Goal: Information Seeking & Learning: Find specific fact

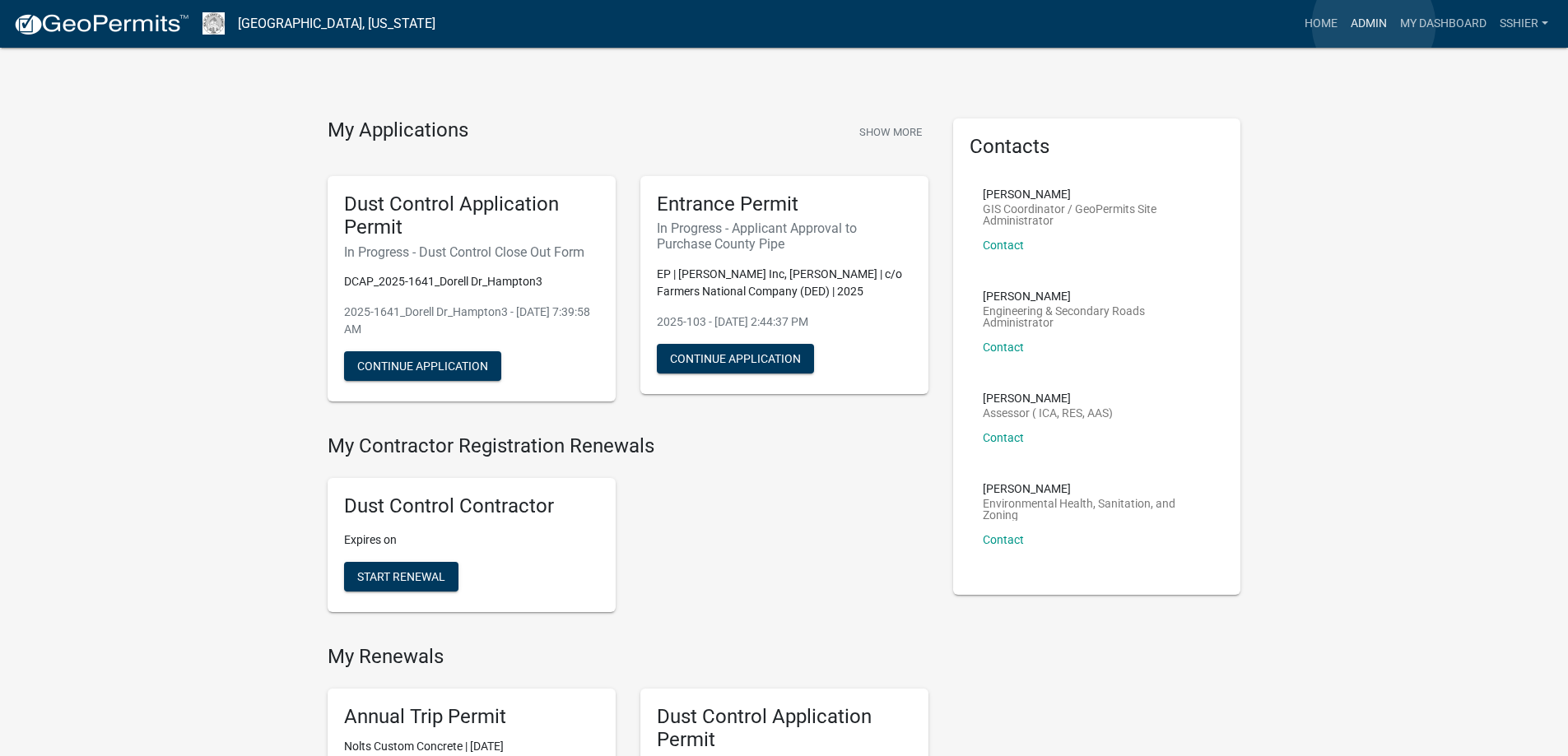
click at [1374, 25] on link "Admin" at bounding box center [1369, 24] width 50 height 32
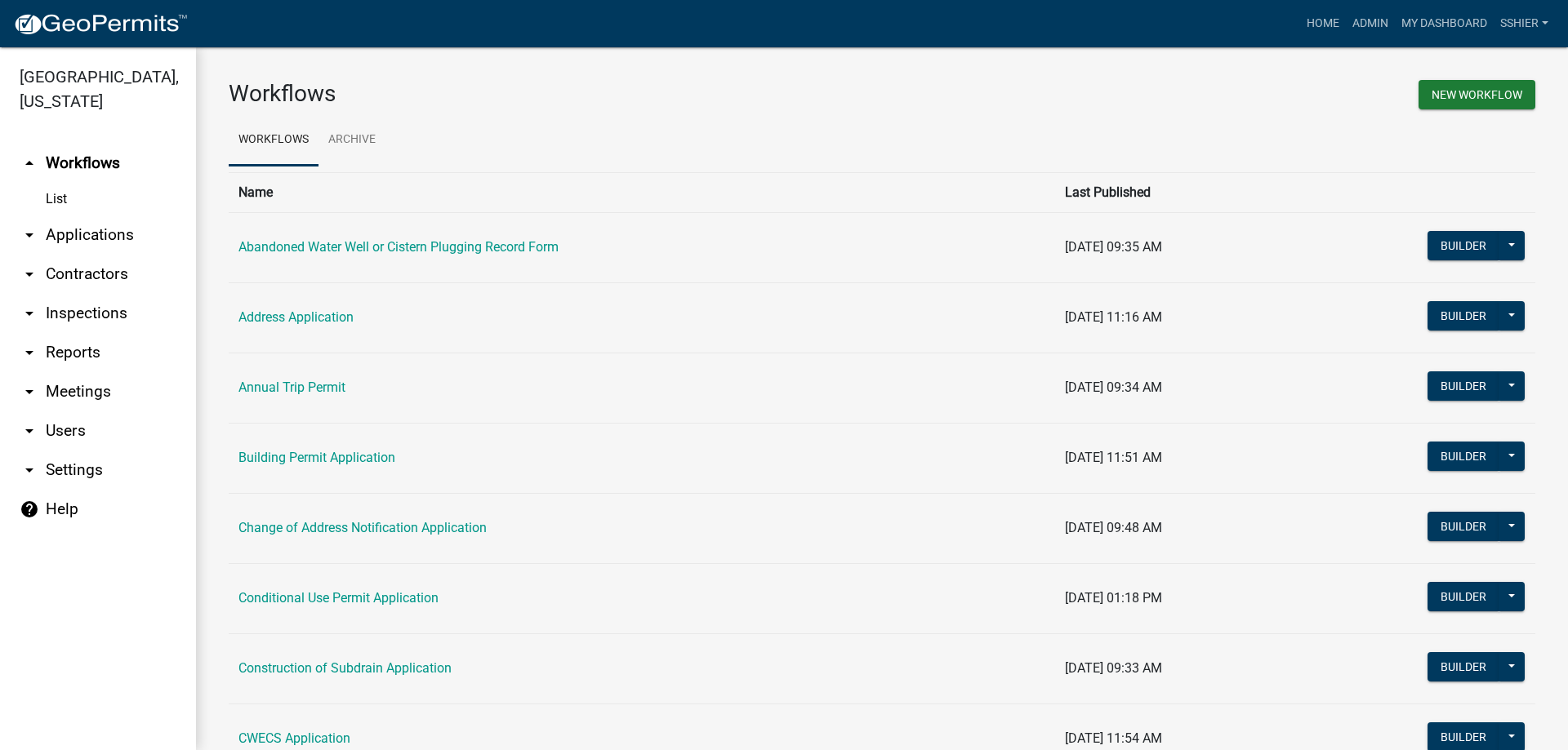
click at [61, 216] on link "arrow_drop_down Applications" at bounding box center [98, 234] width 196 height 39
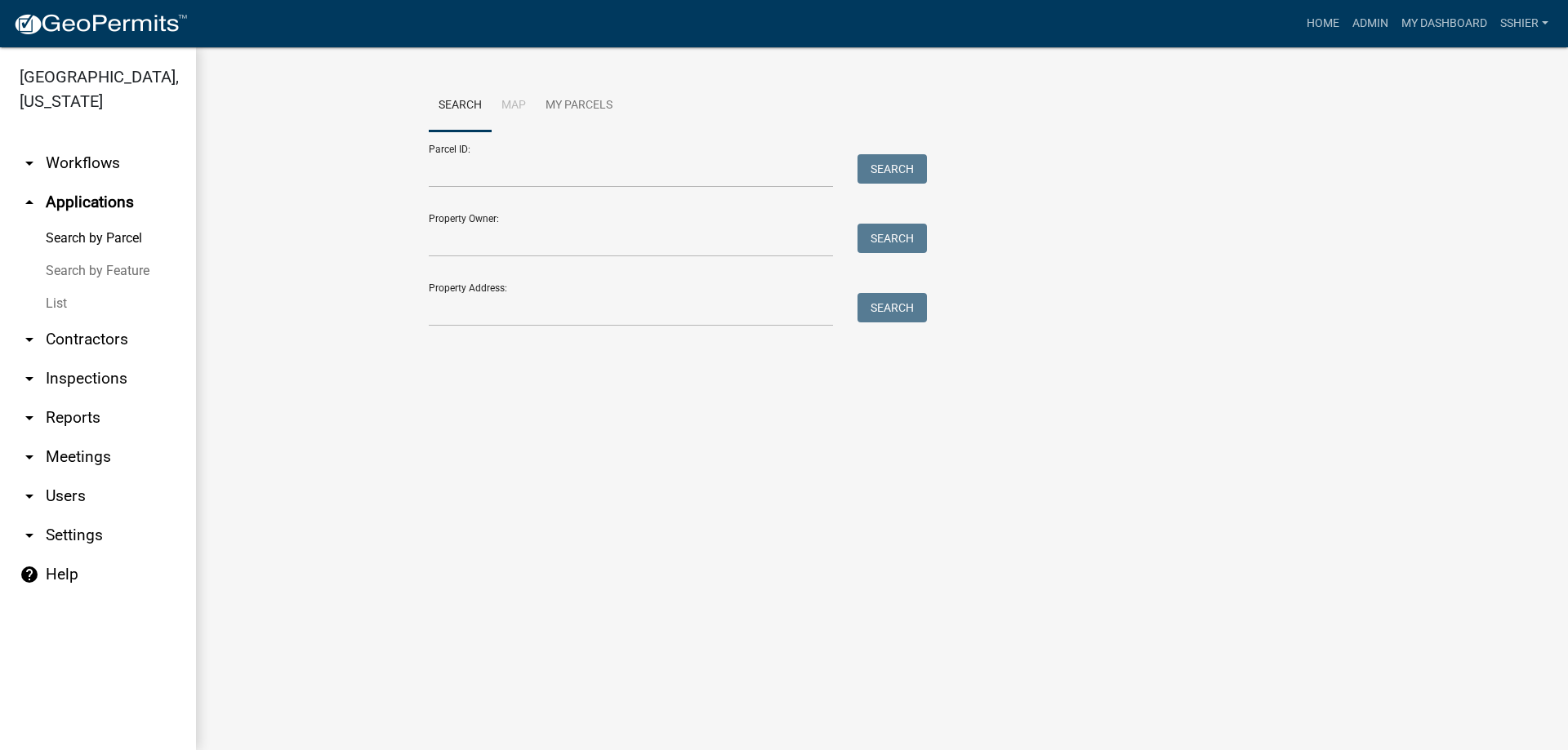
click at [53, 288] on link "List" at bounding box center [98, 304] width 196 height 32
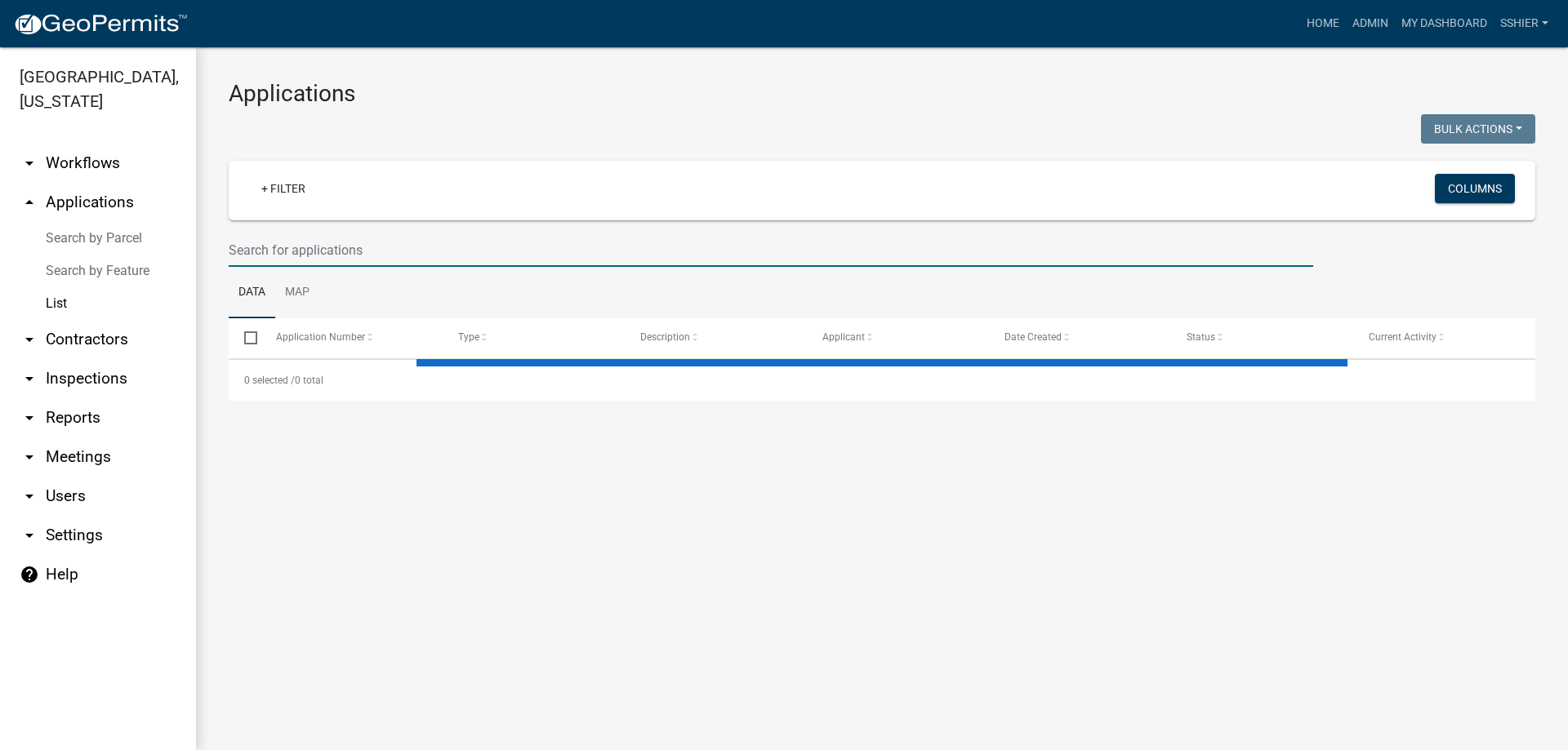
click at [259, 256] on input "text" at bounding box center [771, 250] width 1085 height 33
select select "3: 100"
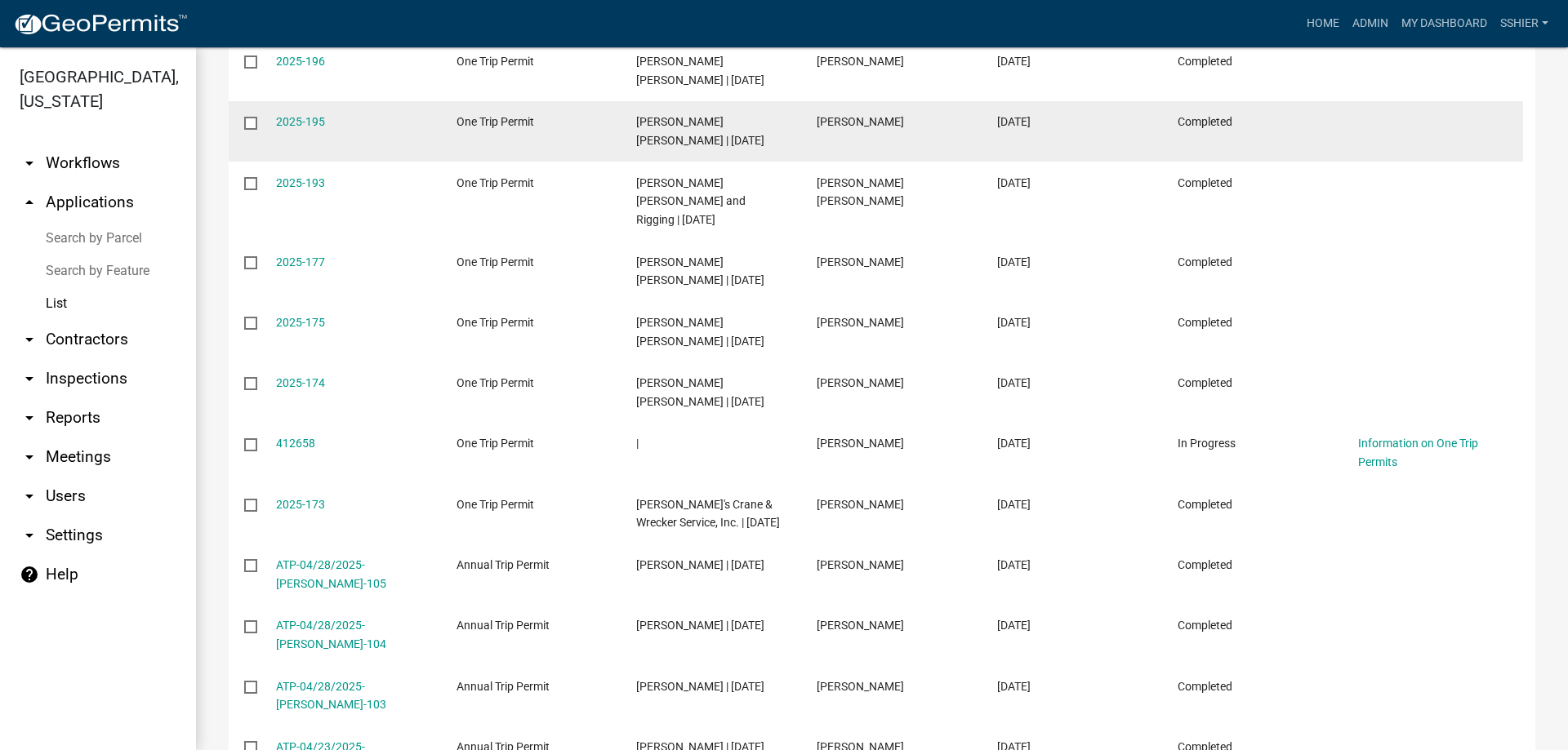
scroll to position [1714, 0]
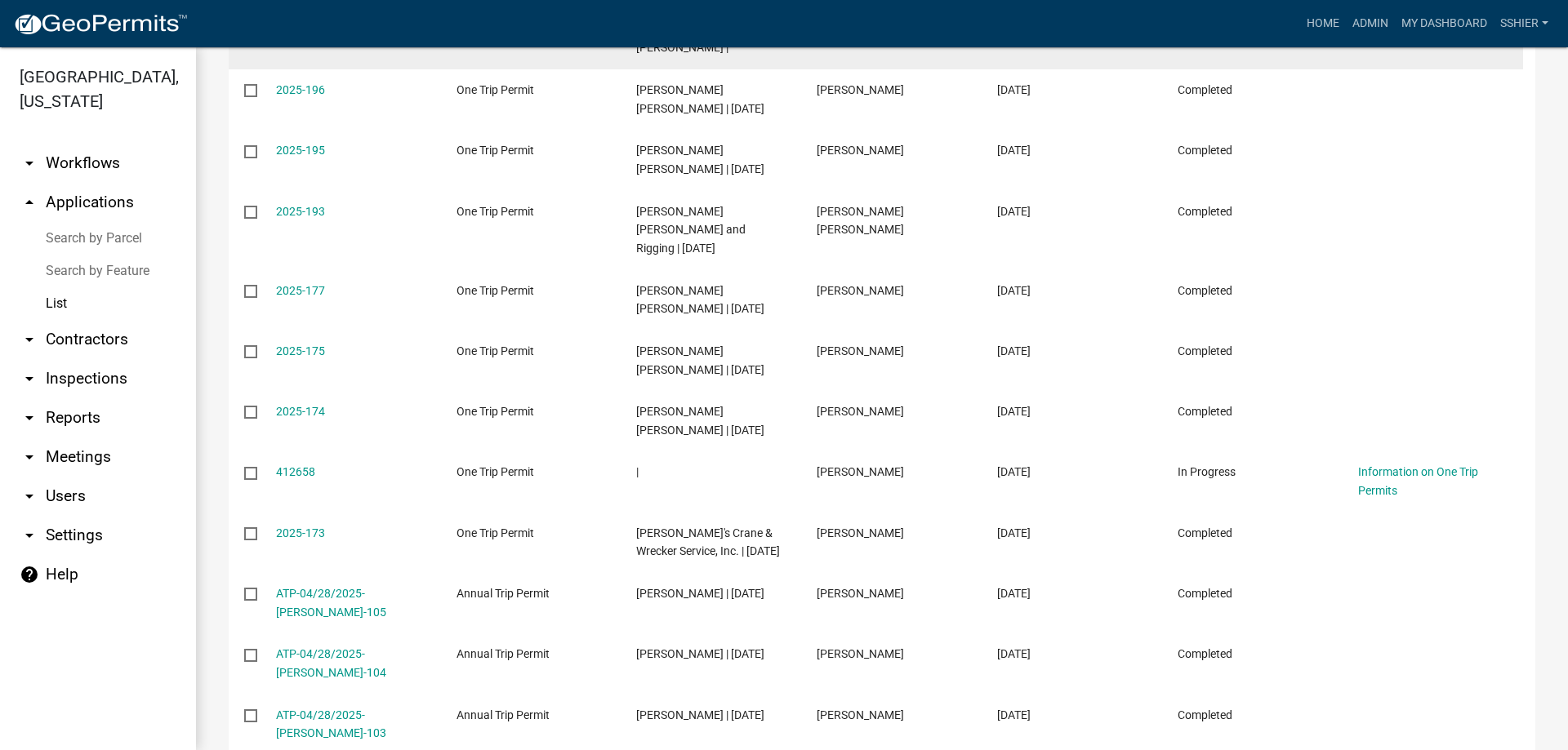
type input "crane"
click at [293, 36] on link "444534" at bounding box center [295, 29] width 39 height 13
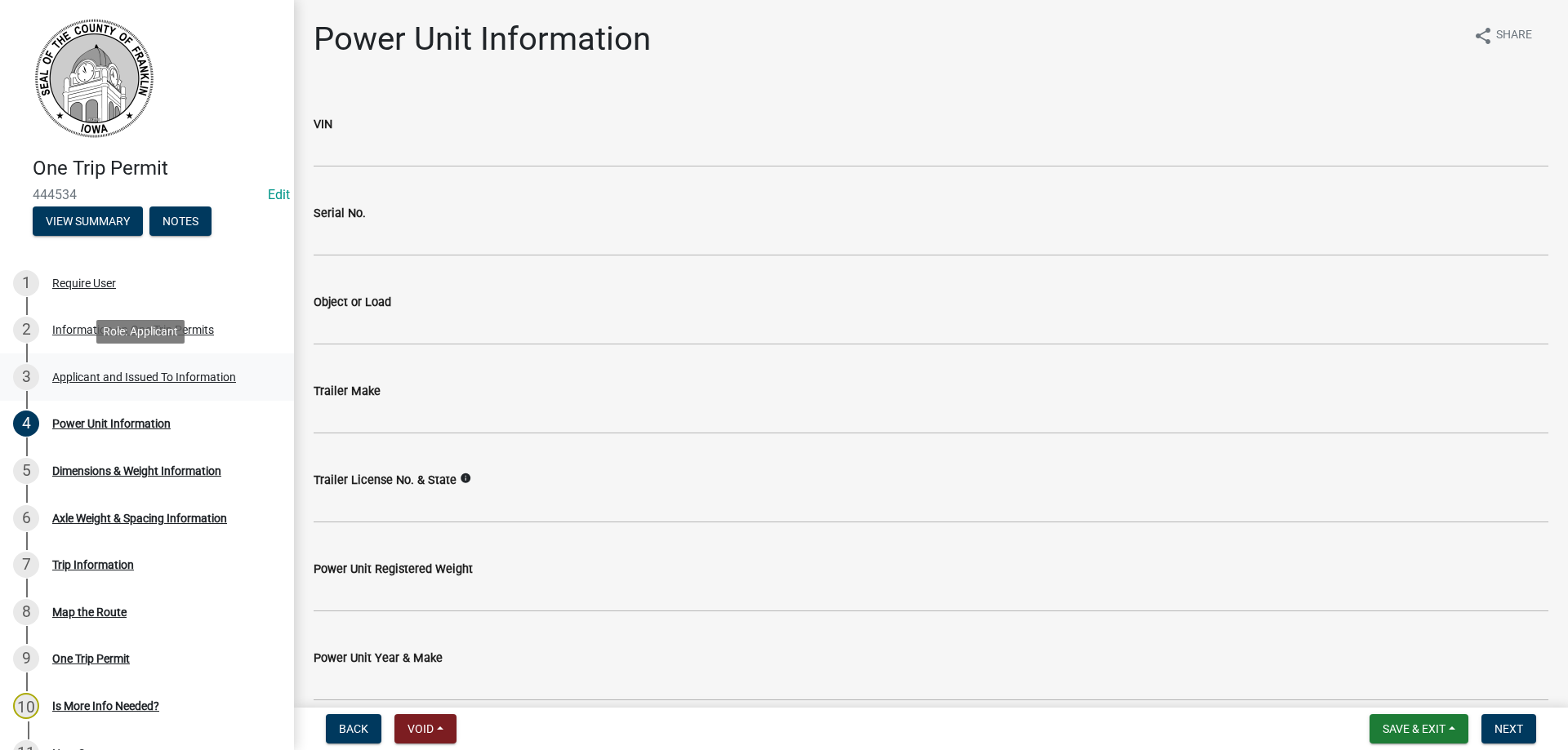
click at [149, 371] on div "Applicant and Issued To Information" at bounding box center [143, 377] width 183 height 11
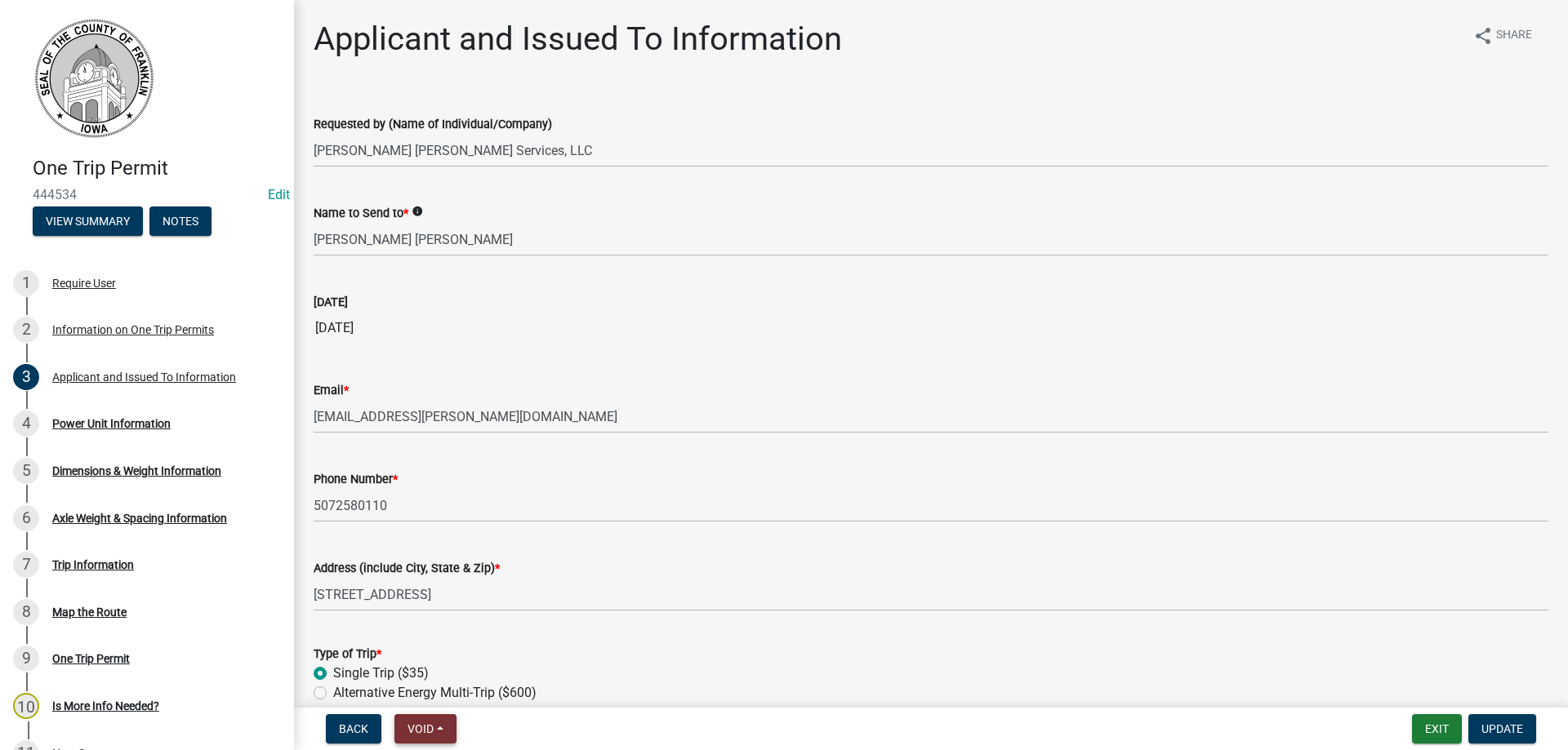
click at [427, 733] on span "Void" at bounding box center [421, 729] width 27 height 13
click at [431, 682] on button "Void" at bounding box center [460, 685] width 131 height 39
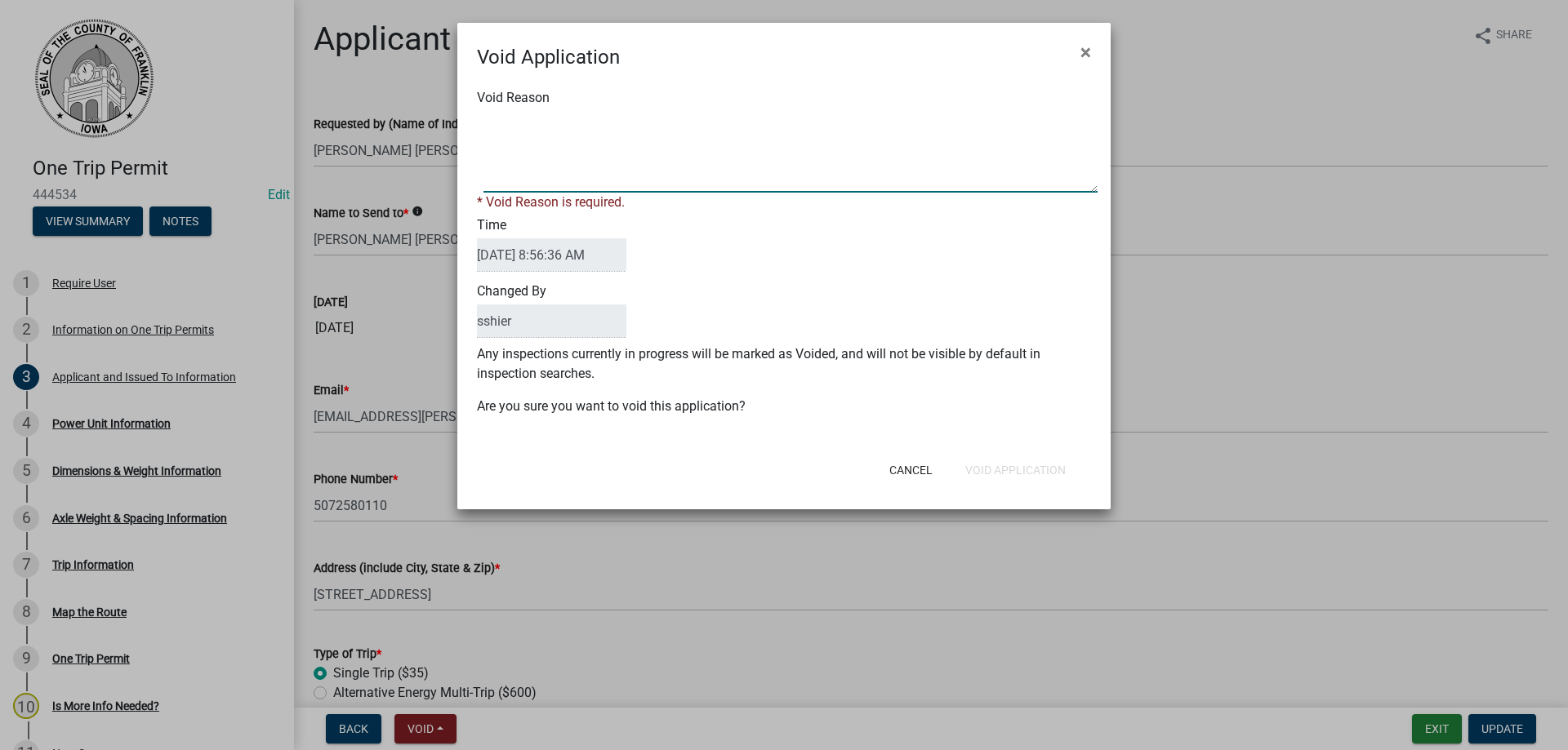
click at [556, 122] on textarea "Void Reason" at bounding box center [790, 152] width 614 height 82
type textarea "didn't use"
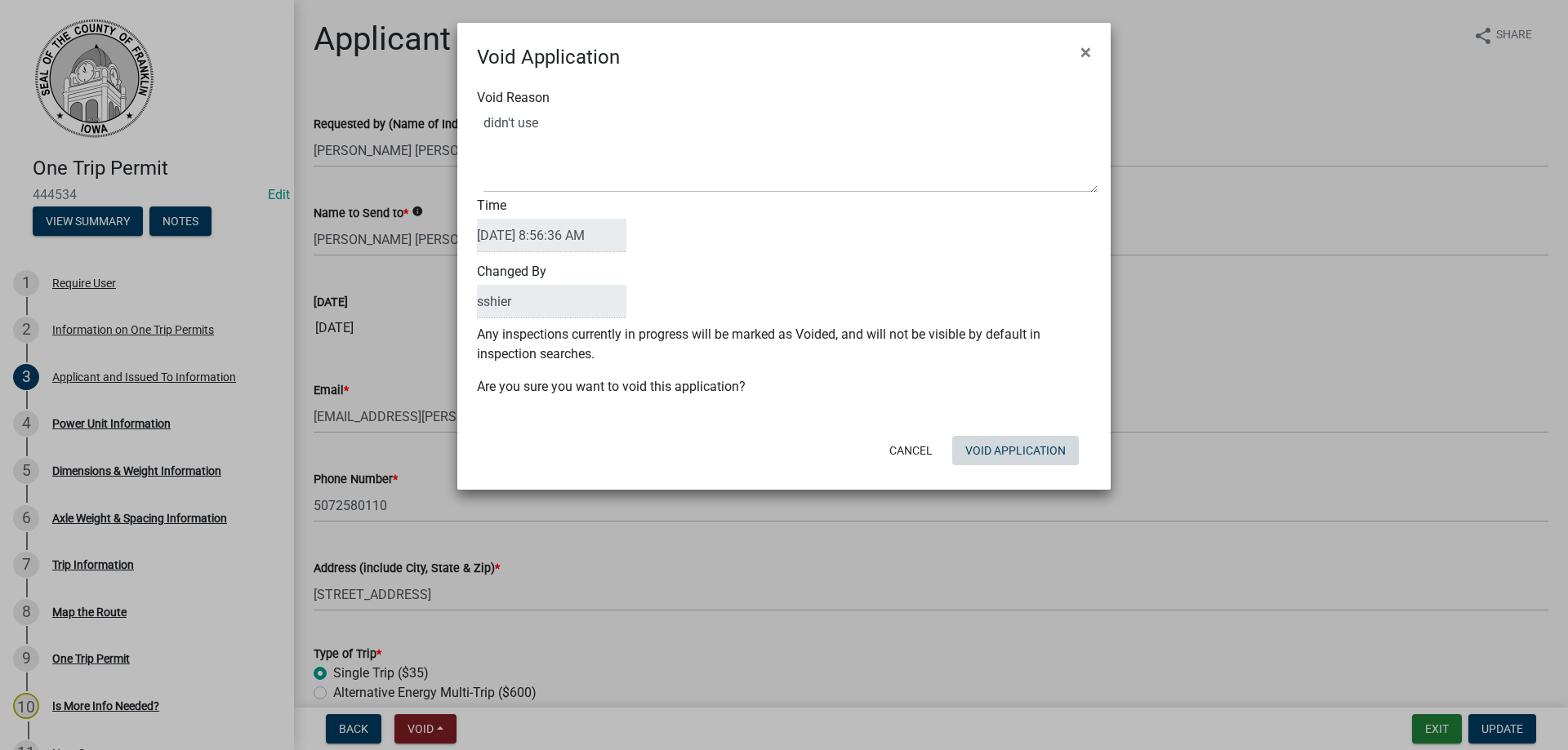
click at [1029, 478] on div "Void Application × Void Reason Time [DATE] 8:56:36 AM Changed By sshier Any ins…" at bounding box center [784, 256] width 653 height 467
click at [1015, 461] on button "Void Application" at bounding box center [1014, 450] width 126 height 29
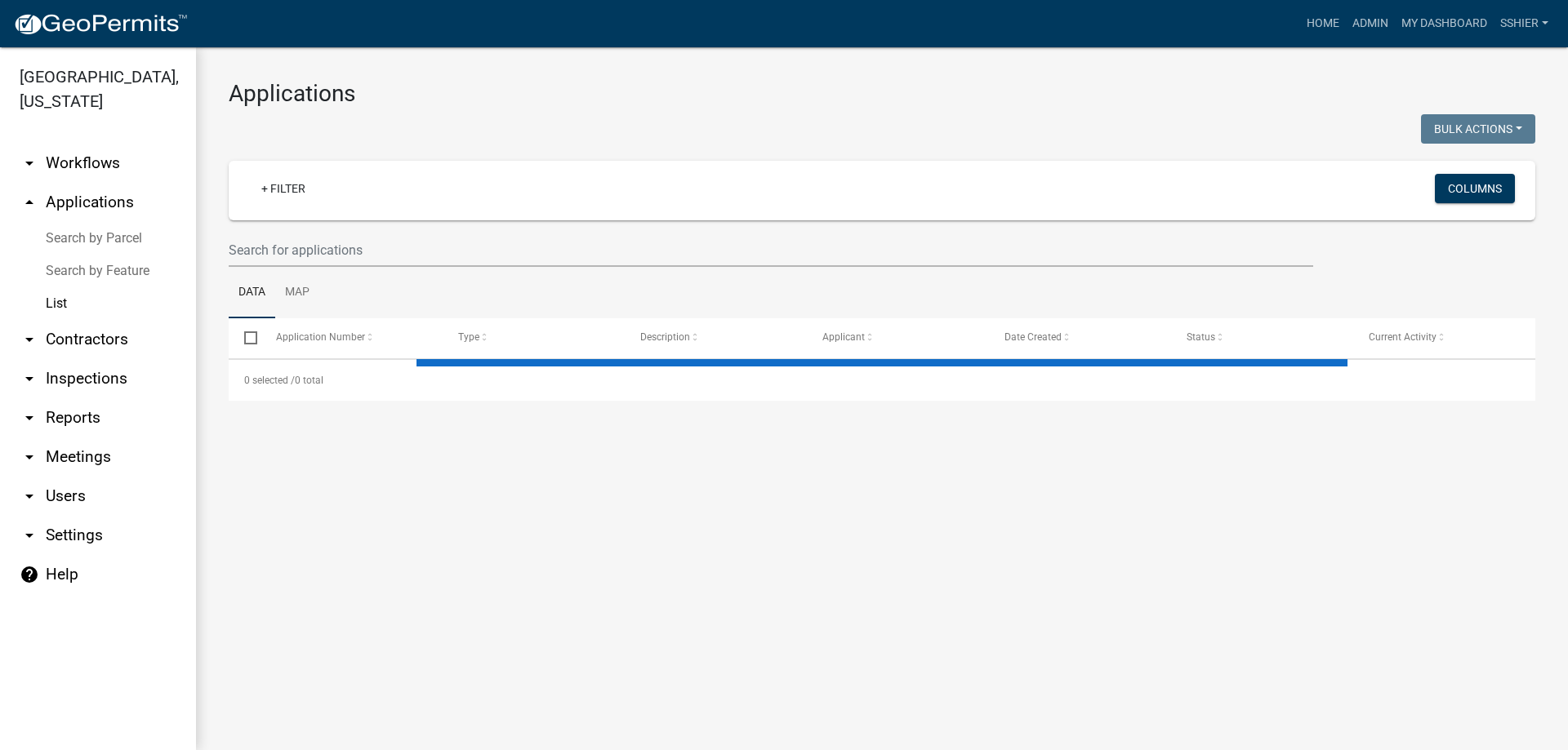
select select "3: 100"
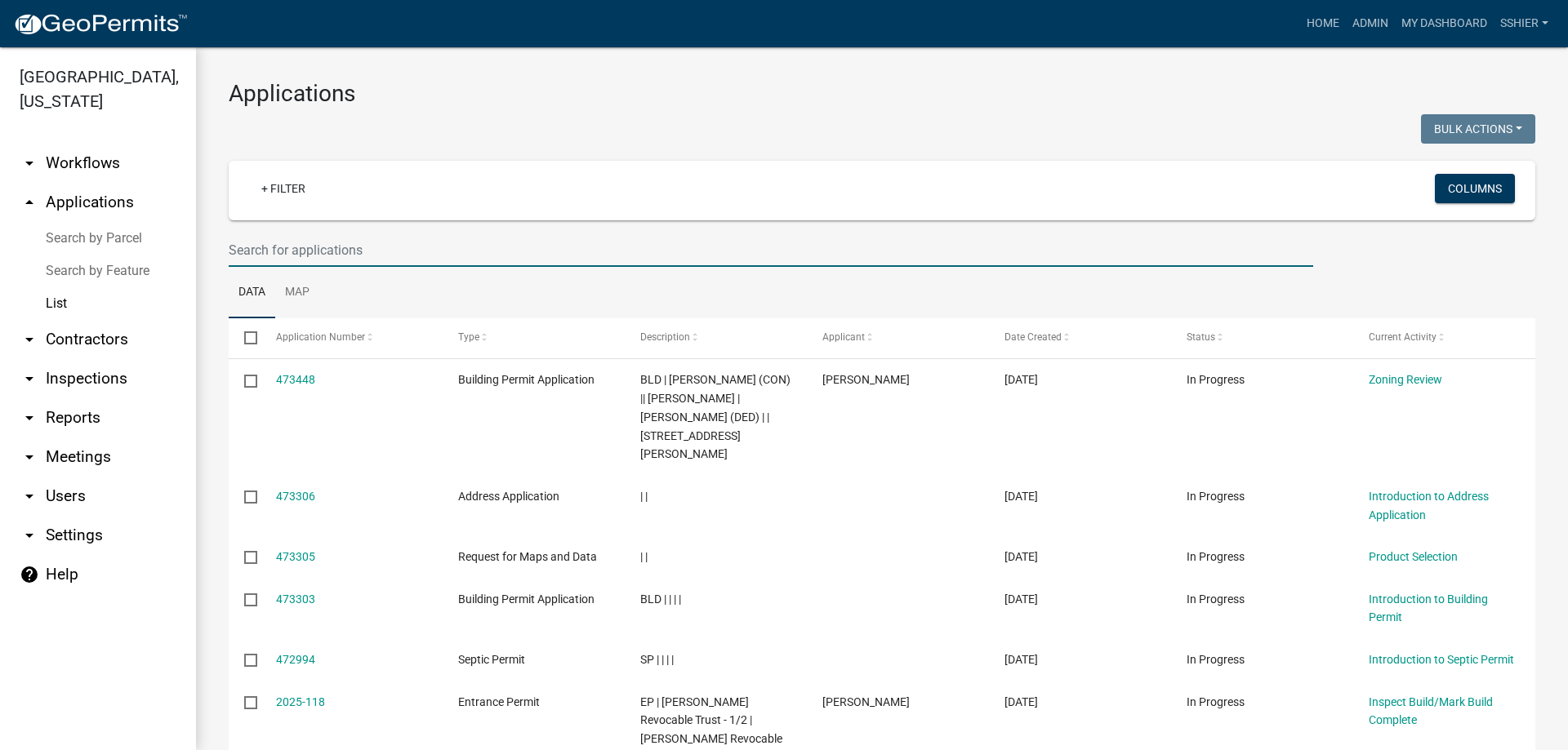
click at [274, 254] on input "text" at bounding box center [771, 250] width 1085 height 33
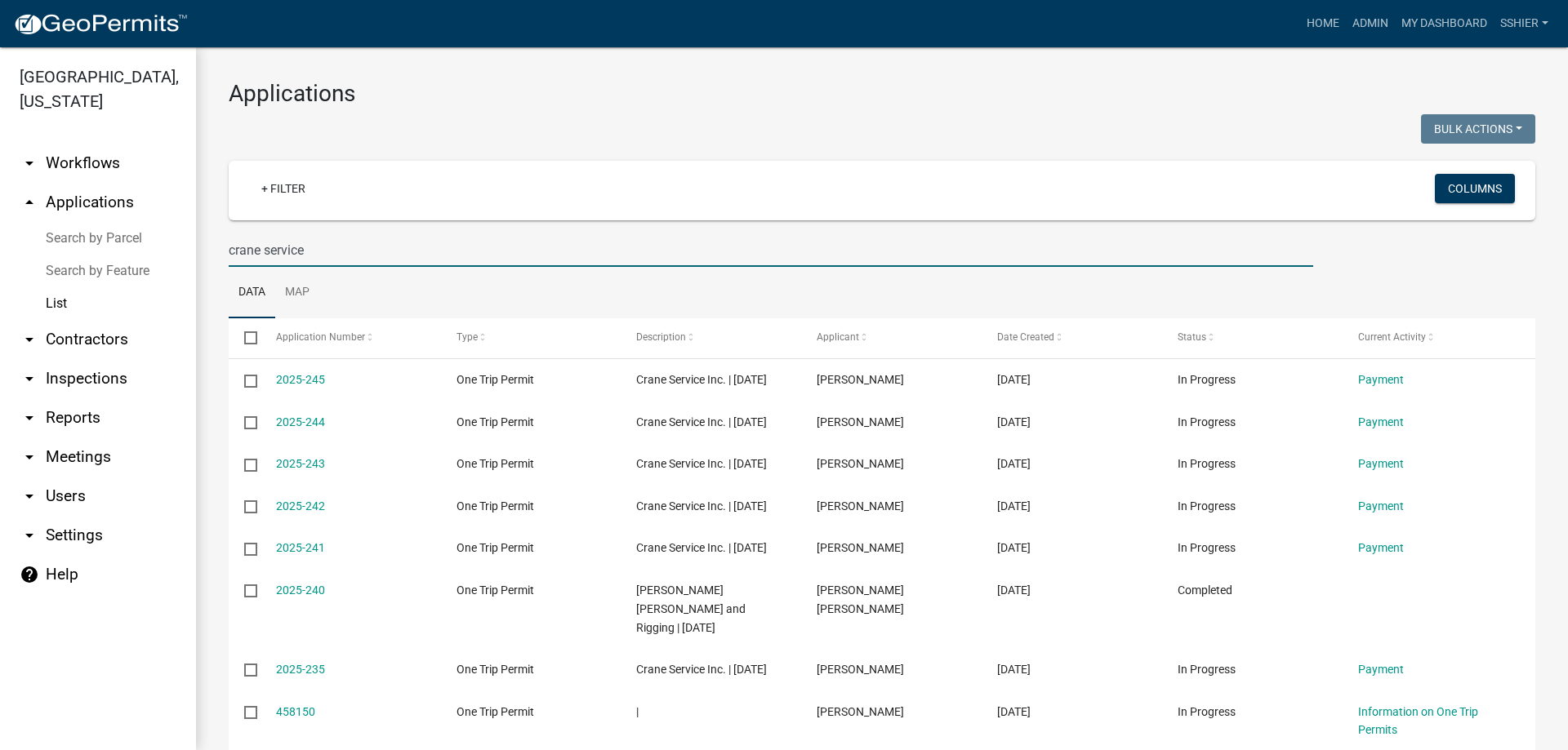
type input "crane service"
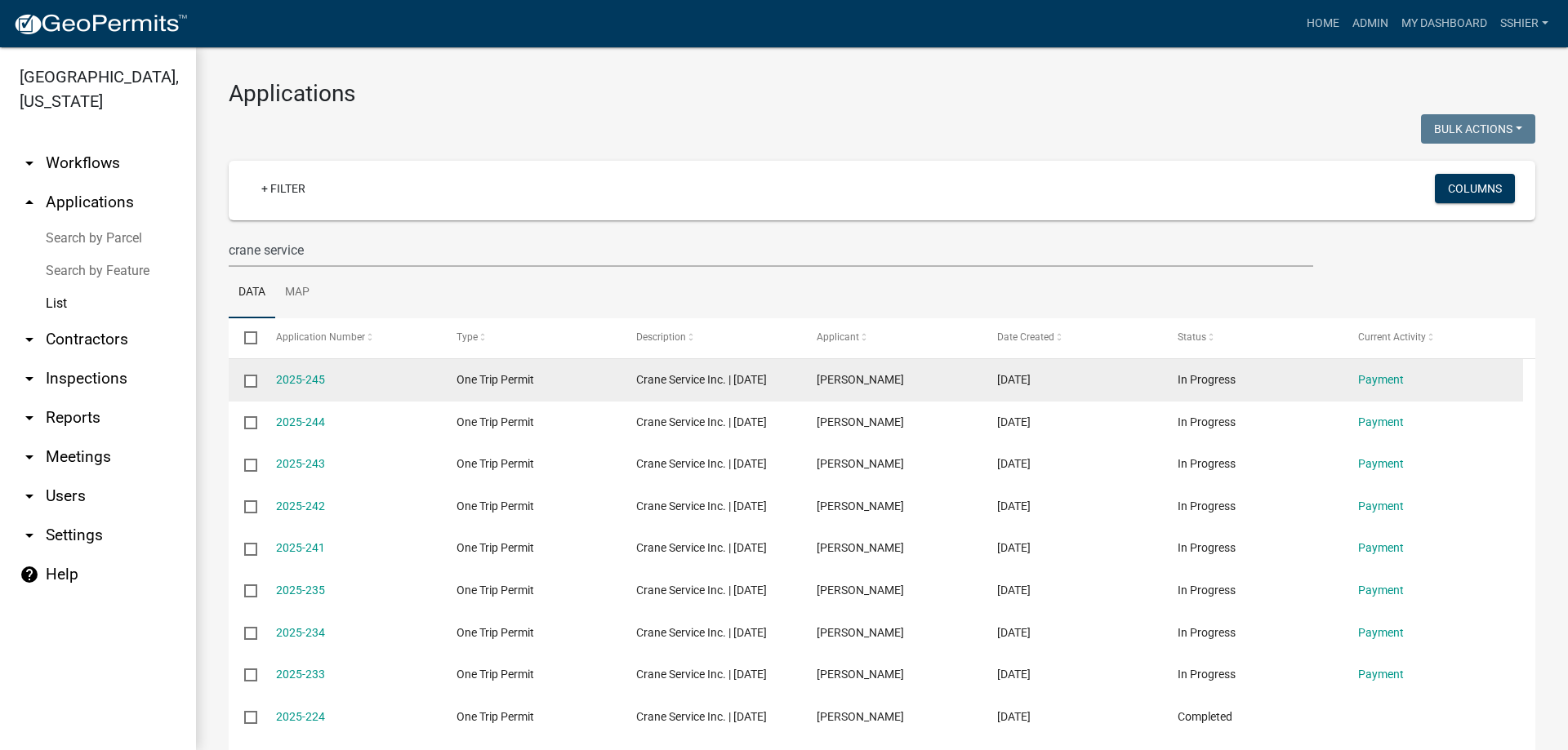
click at [248, 378] on input "checkbox" at bounding box center [249, 380] width 10 height 10
checkbox input "true"
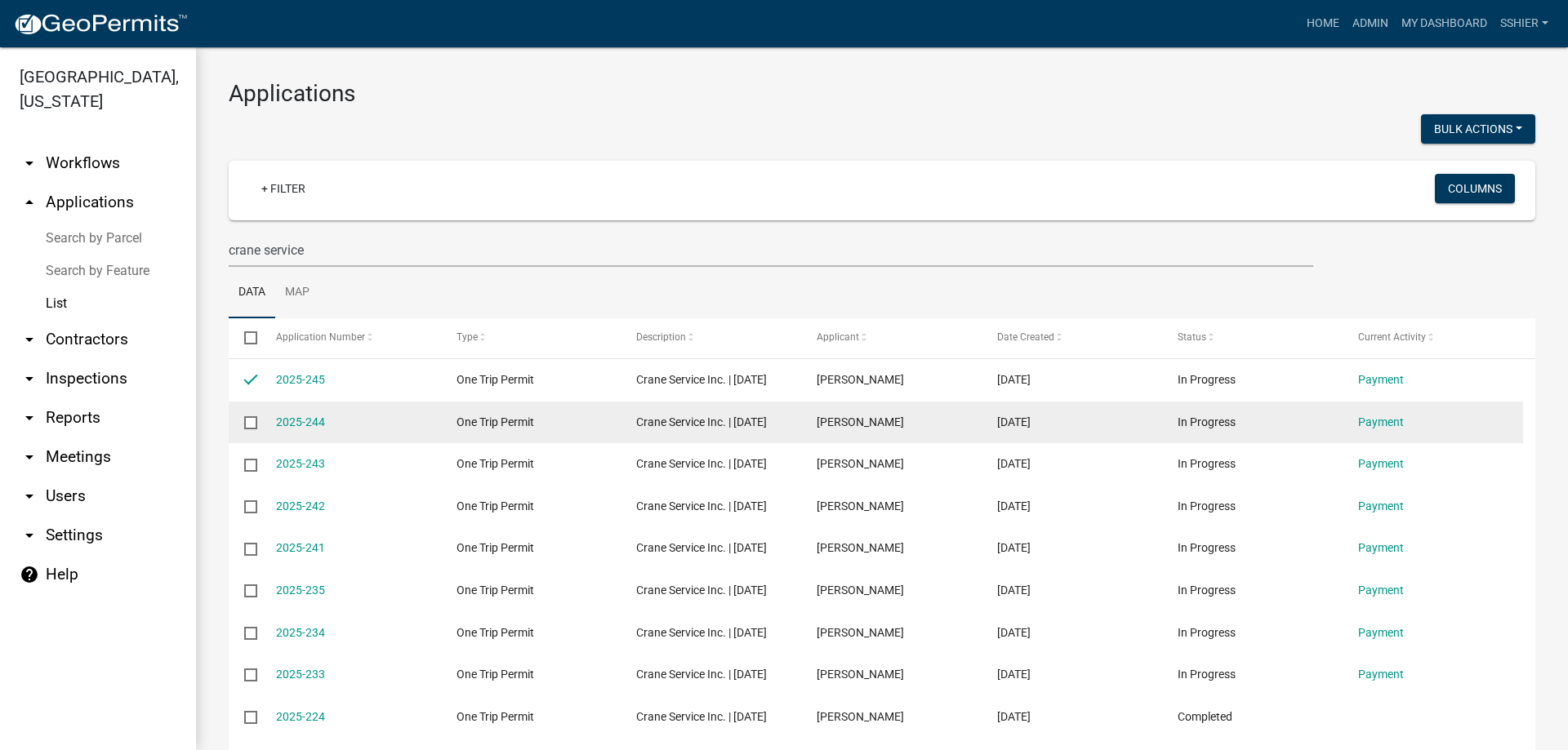
click at [247, 444] on datatable-body-cell at bounding box center [244, 422] width 31 height 43
click at [253, 427] on input "checkbox" at bounding box center [249, 421] width 10 height 10
checkbox input "true"
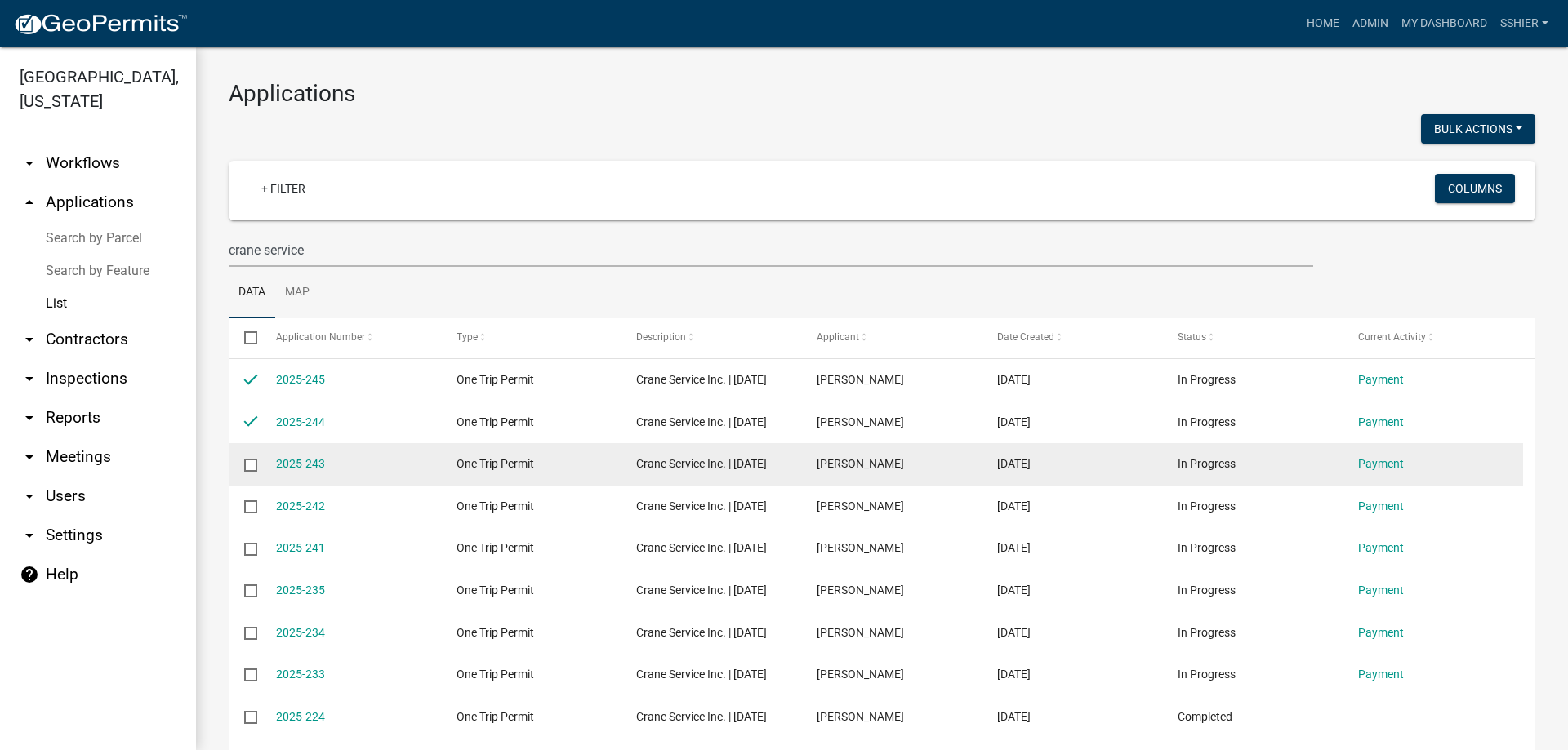
click at [254, 469] on input "checkbox" at bounding box center [249, 463] width 10 height 10
checkbox input "true"
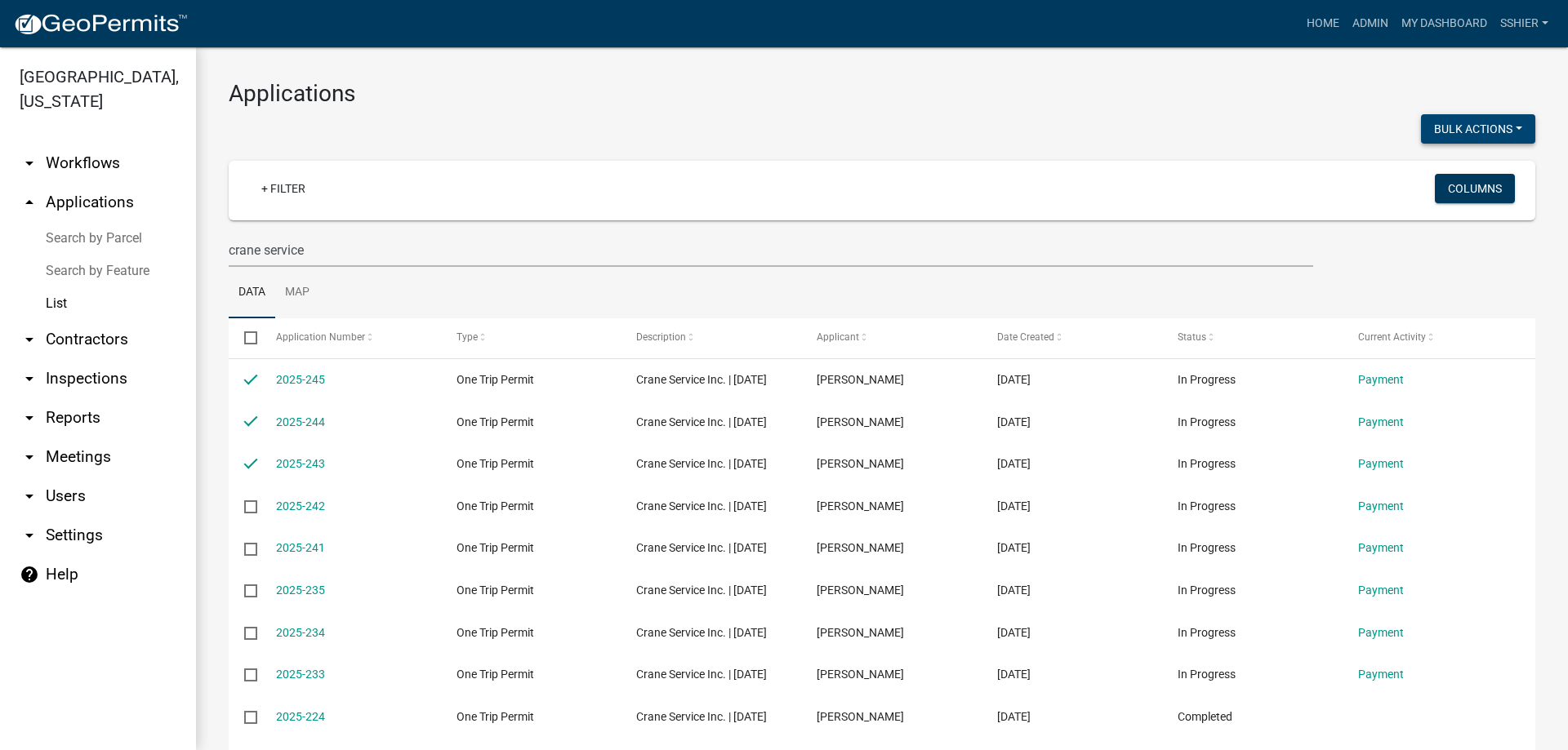
click at [1467, 121] on button "Bulk Actions" at bounding box center [1478, 128] width 114 height 29
click at [1293, 87] on h3 "Applications" at bounding box center [882, 93] width 1307 height 28
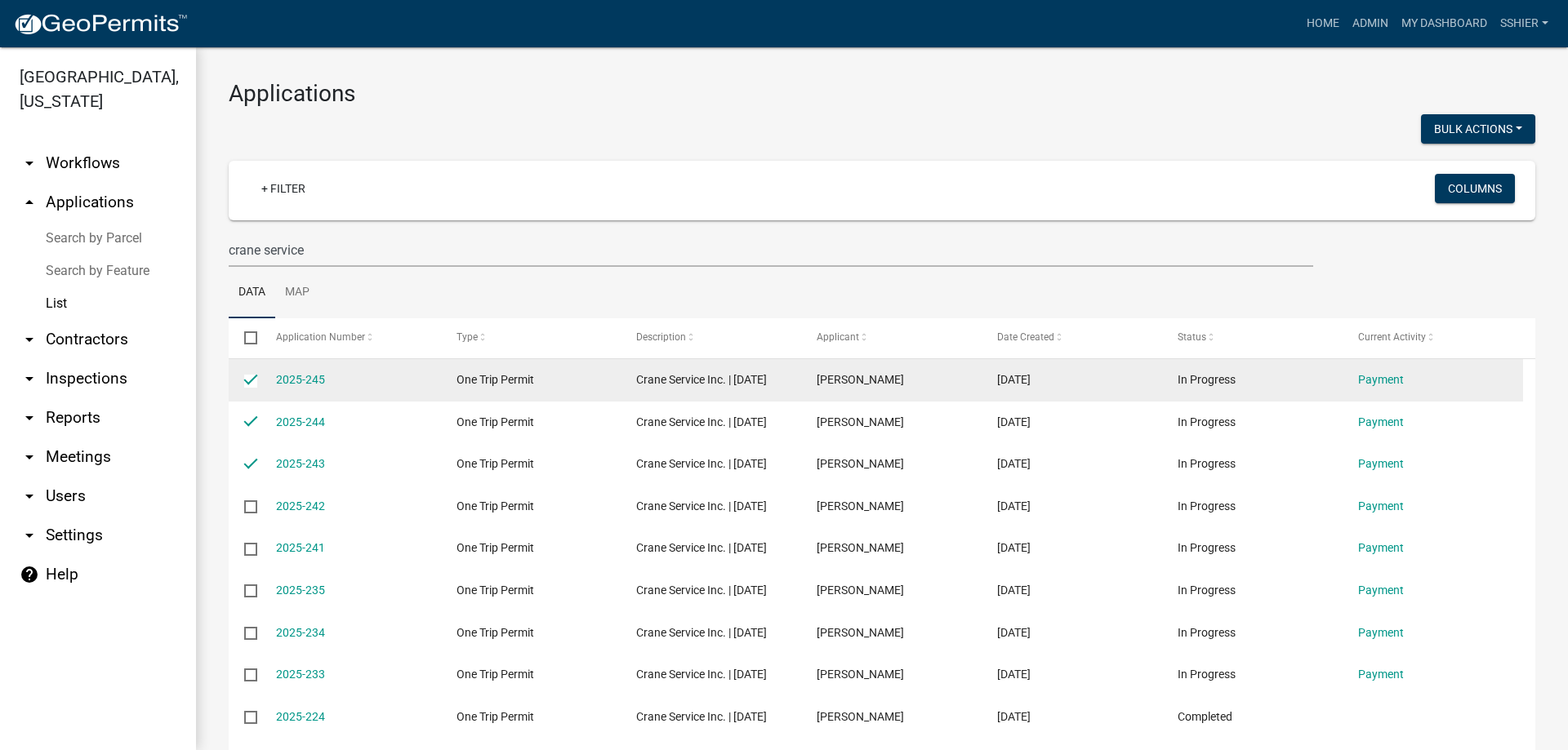
click at [245, 380] on input "checkbox" at bounding box center [249, 380] width 10 height 10
checkbox input "false"
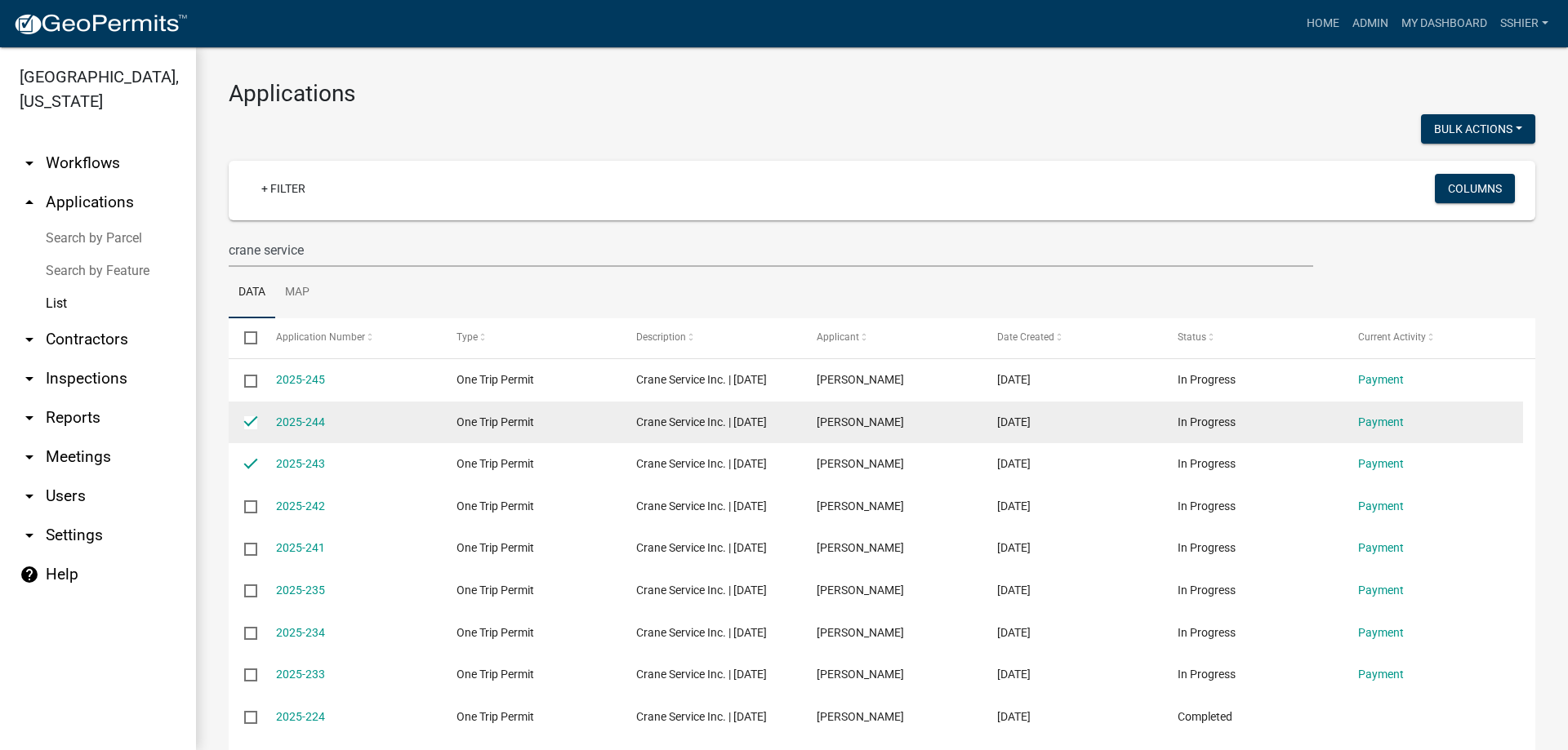
click at [250, 427] on input "checkbox" at bounding box center [249, 421] width 10 height 10
checkbox input "false"
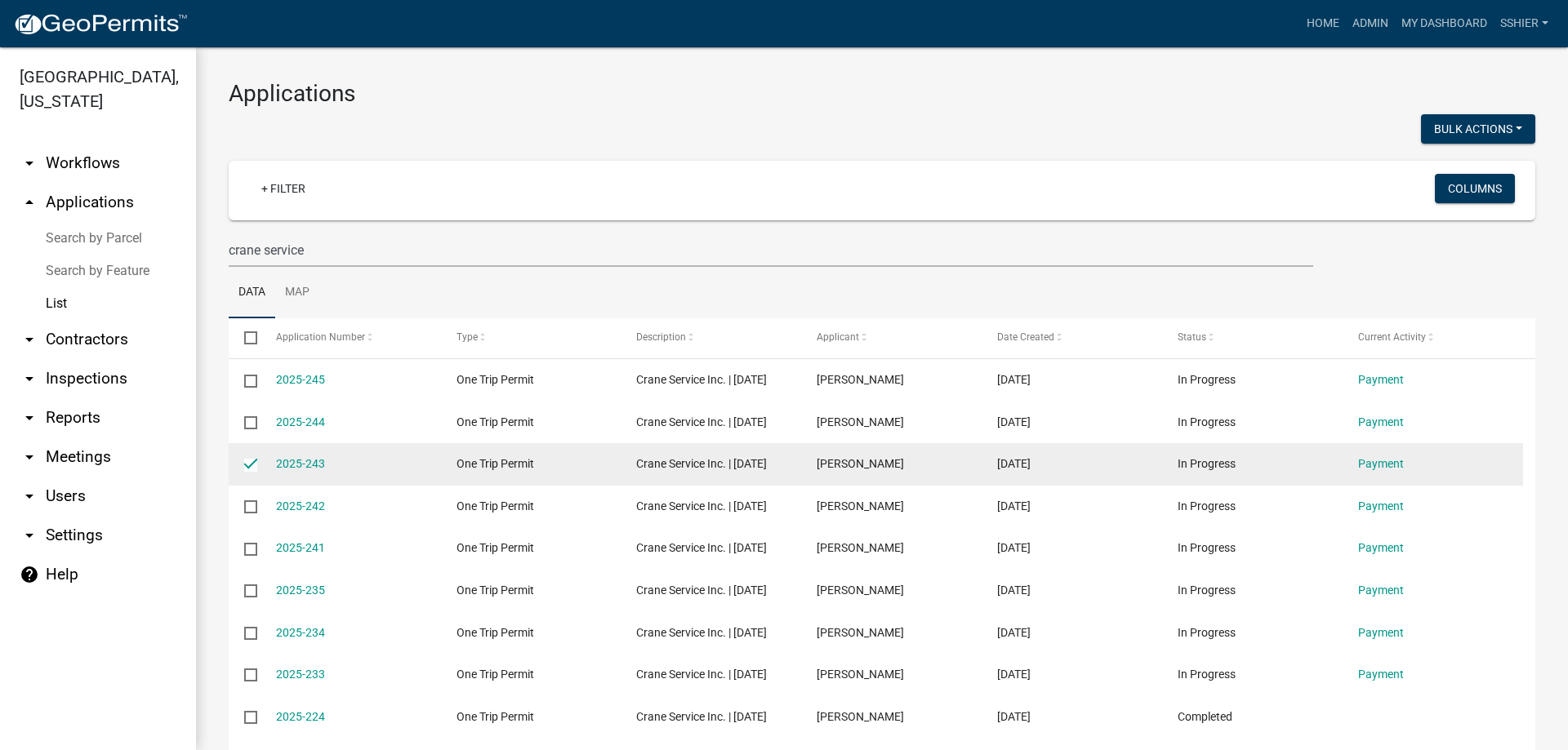
click at [256, 486] on datatable-body-cell at bounding box center [244, 464] width 31 height 43
click at [255, 469] on input "checkbox" at bounding box center [249, 463] width 10 height 10
checkbox input "false"
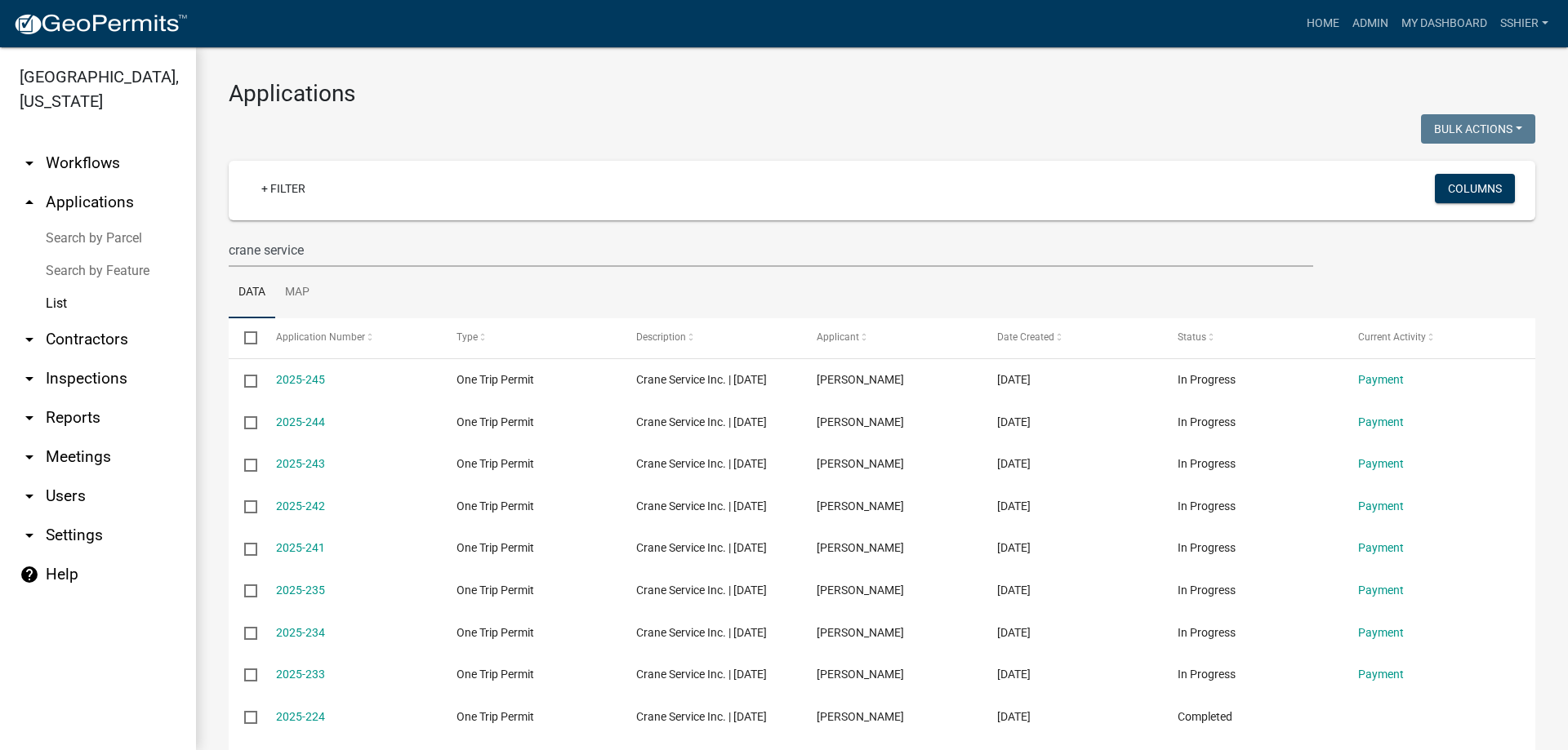
click at [70, 399] on link "arrow_drop_down Reports" at bounding box center [98, 418] width 196 height 39
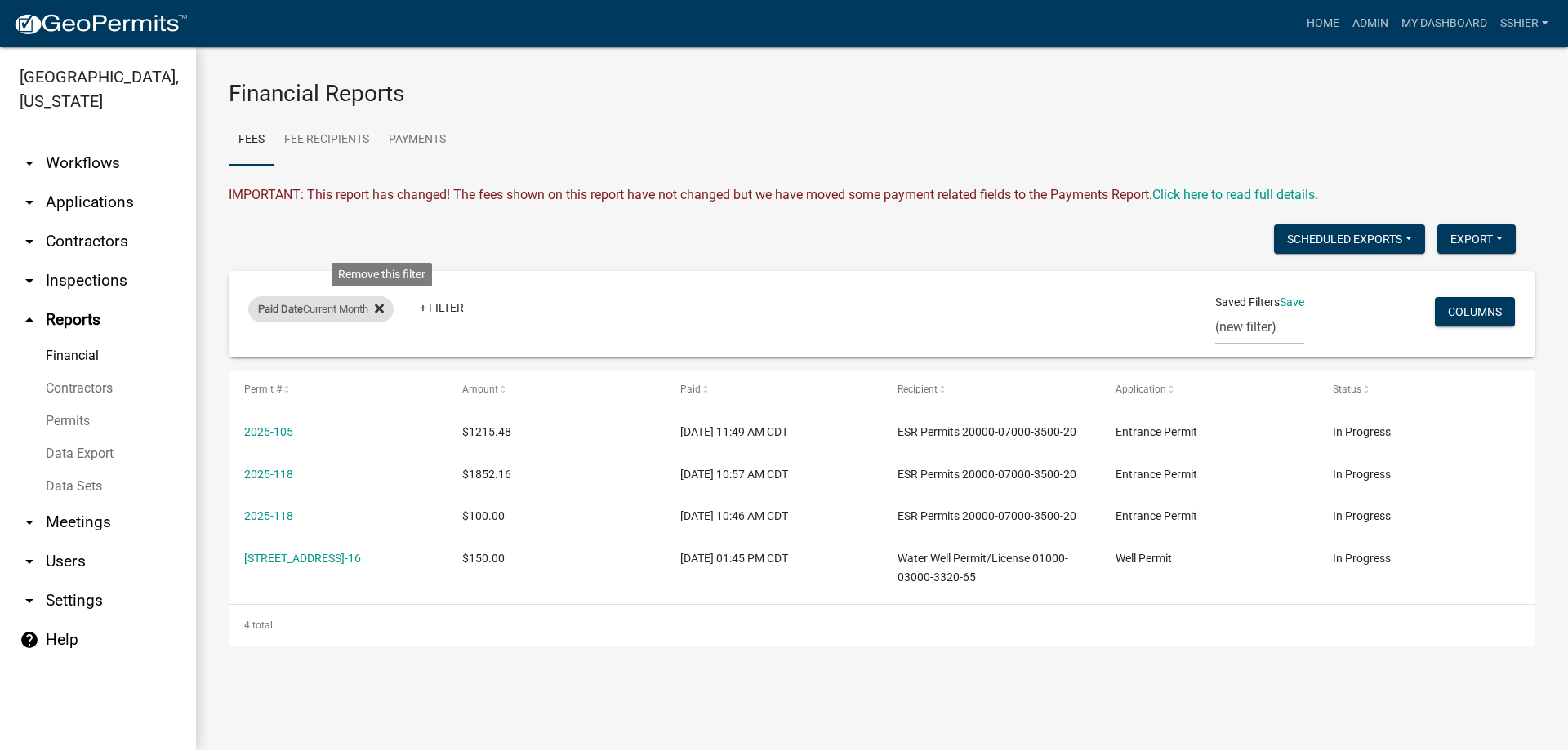
click at [384, 306] on icon at bounding box center [379, 309] width 9 height 13
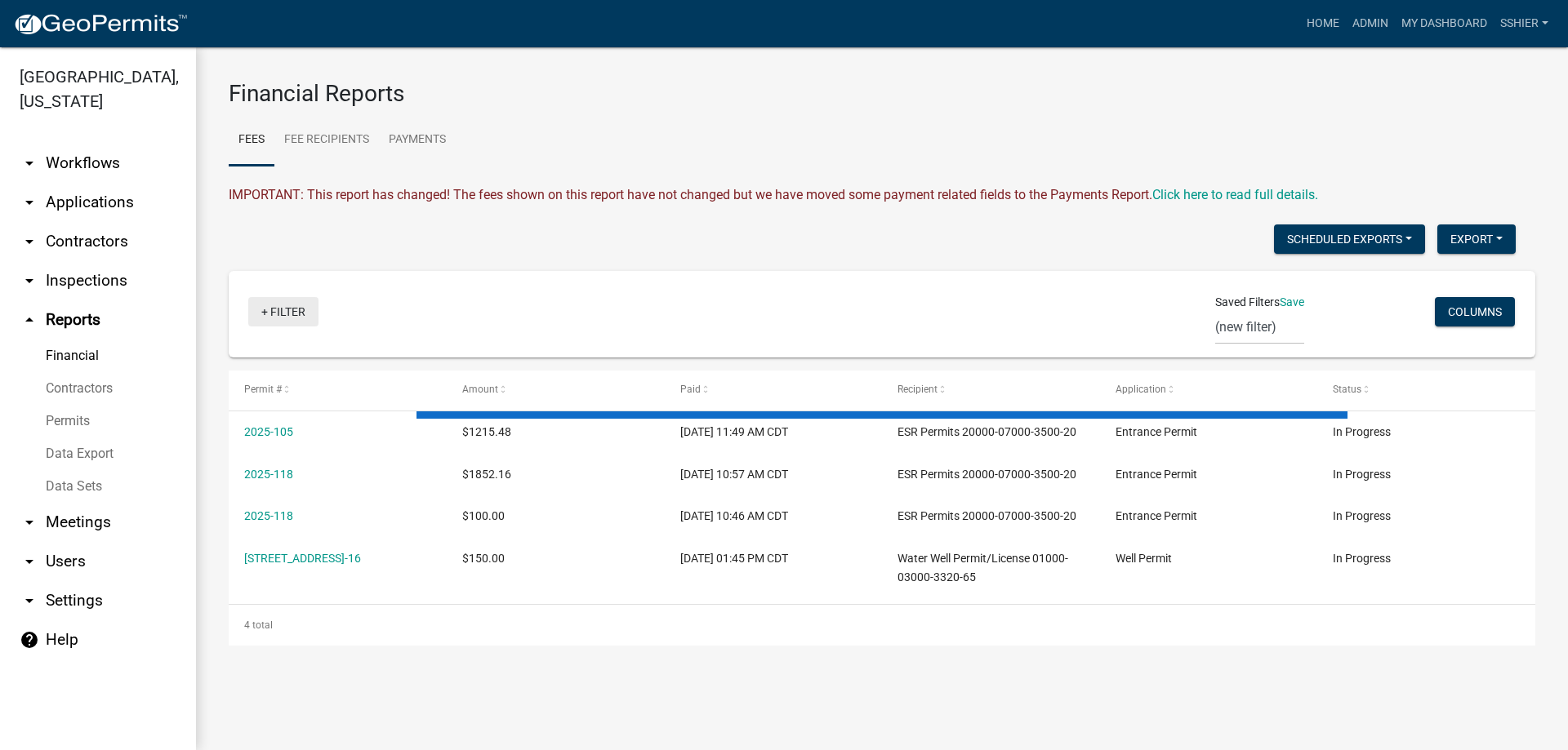
select select "3: 100"
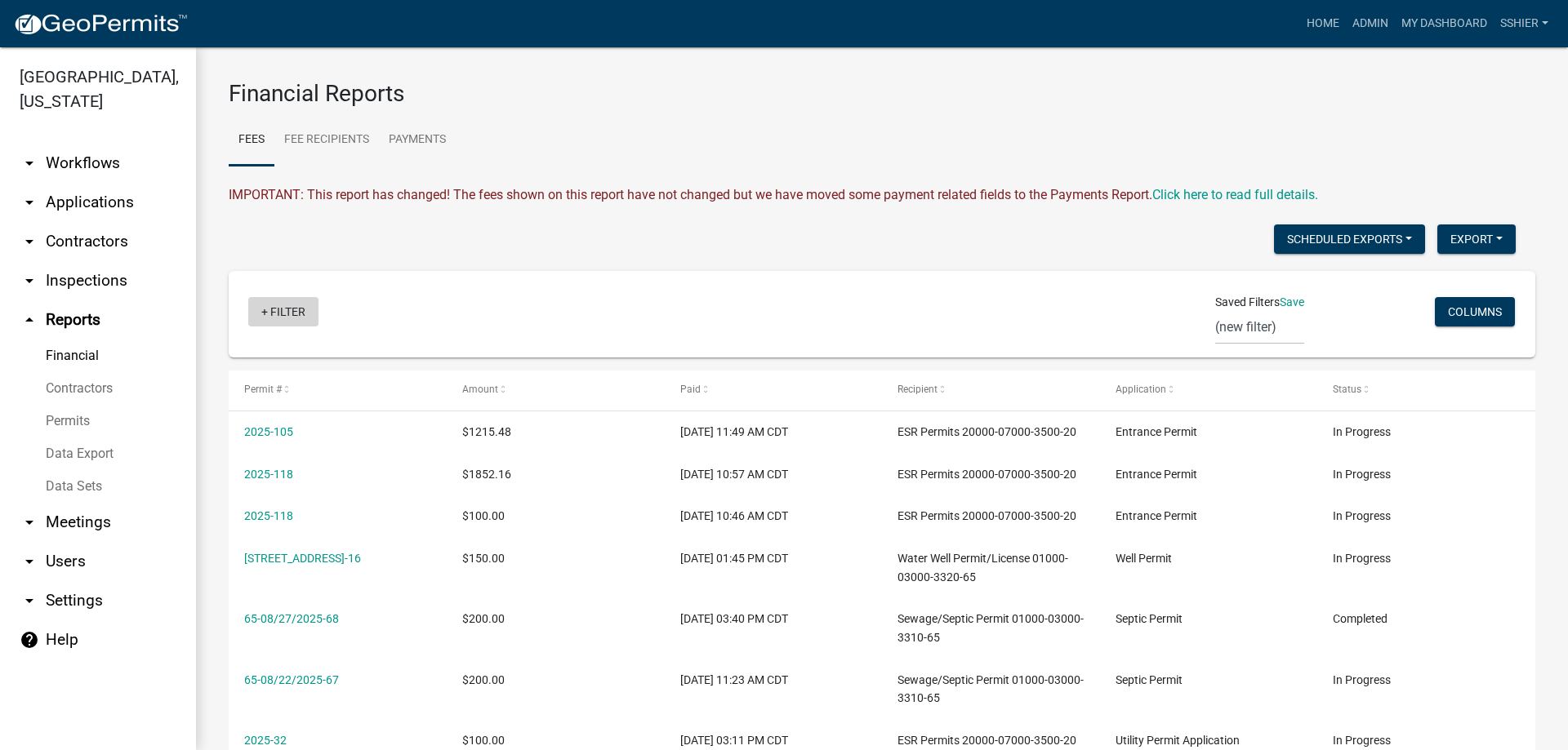
click at [271, 309] on link "+ Filter" at bounding box center [283, 311] width 70 height 29
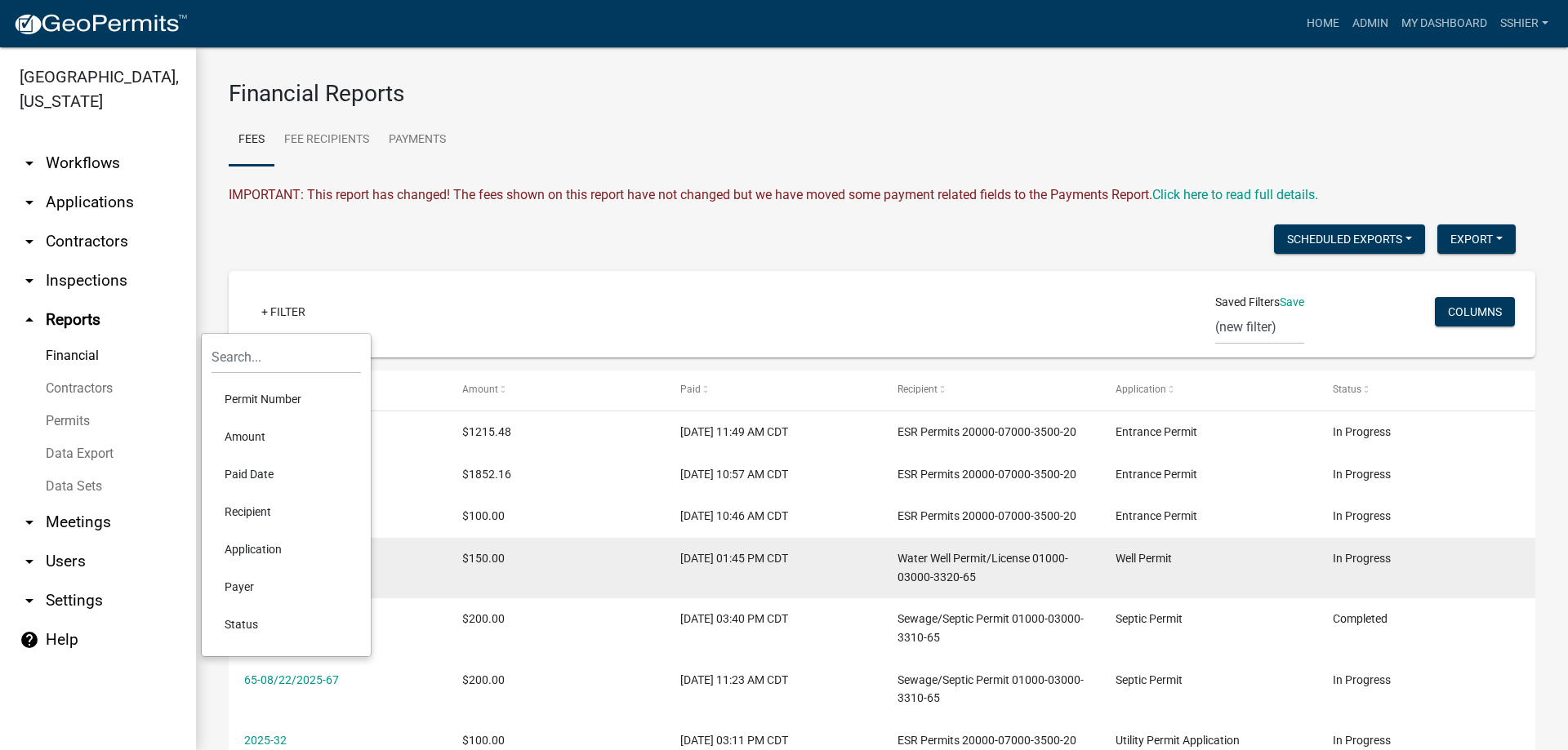
click at [245, 546] on li "Application" at bounding box center [286, 550] width 149 height 38
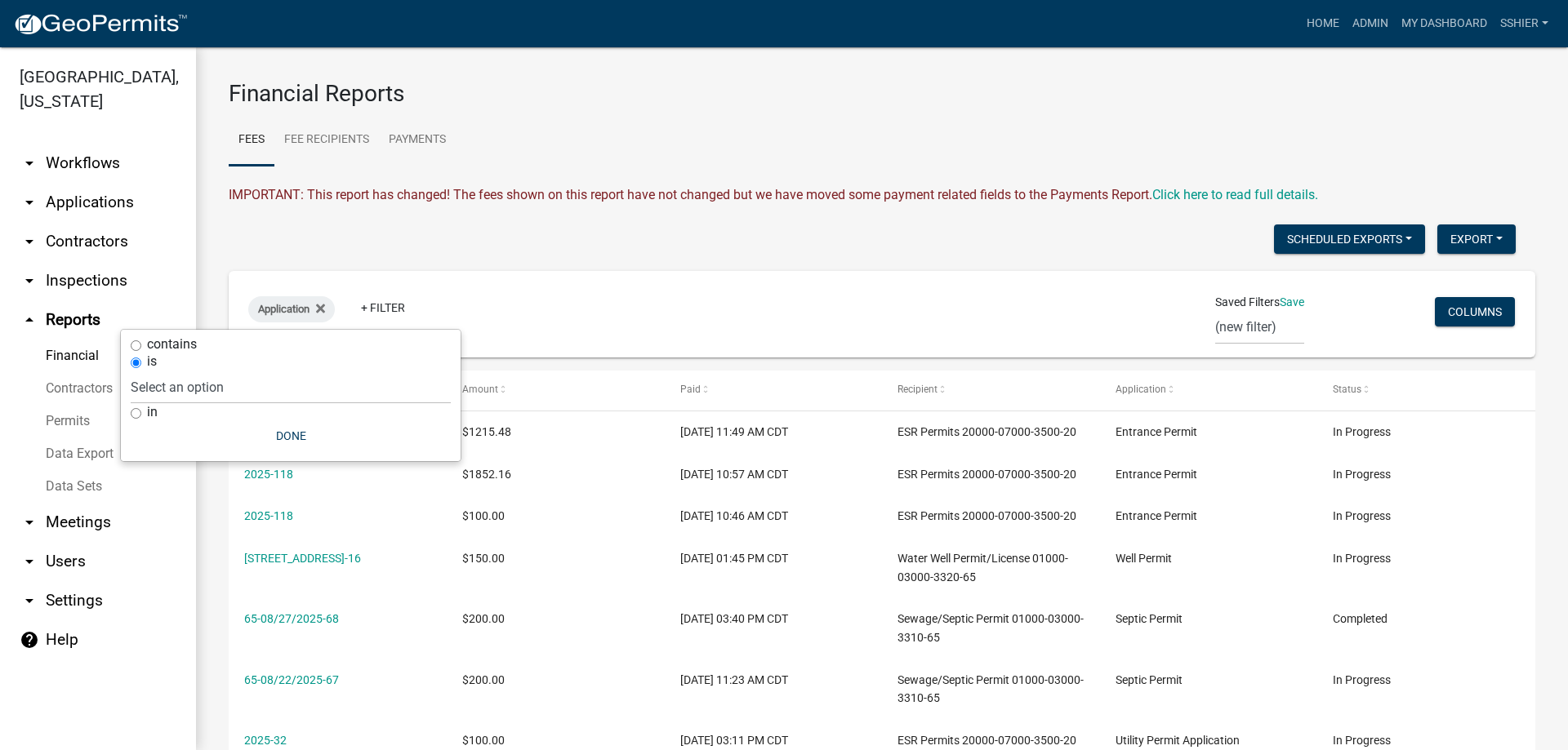
click at [138, 347] on input "contains" at bounding box center [136, 345] width 10 height 10
radio input "true"
click at [237, 383] on input "text" at bounding box center [295, 369] width 149 height 33
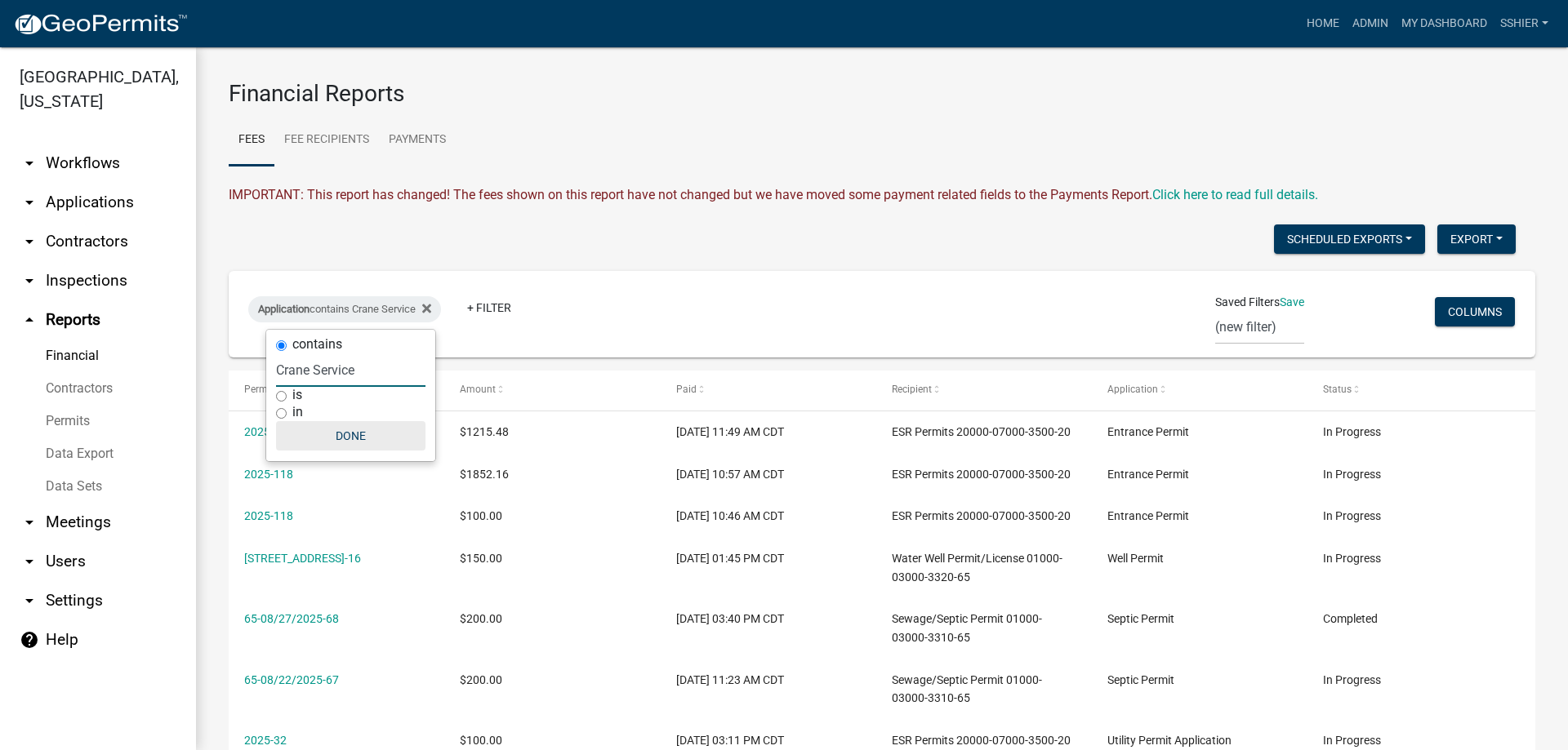
type input "Crane Service"
click at [344, 435] on button "Done" at bounding box center [350, 436] width 149 height 29
click at [492, 311] on link "+ Filter" at bounding box center [489, 308] width 70 height 29
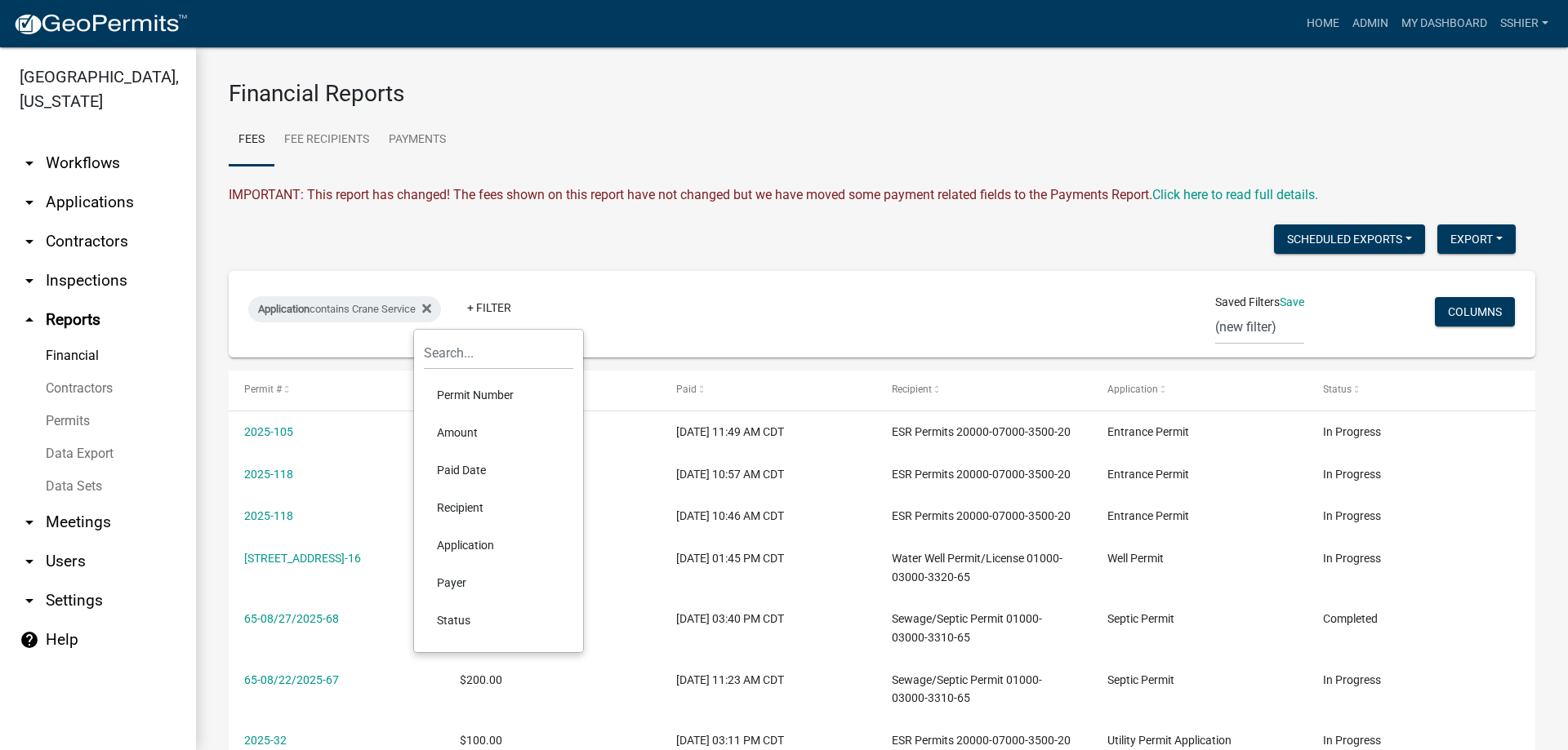
click at [460, 509] on li "Recipient" at bounding box center [498, 508] width 149 height 38
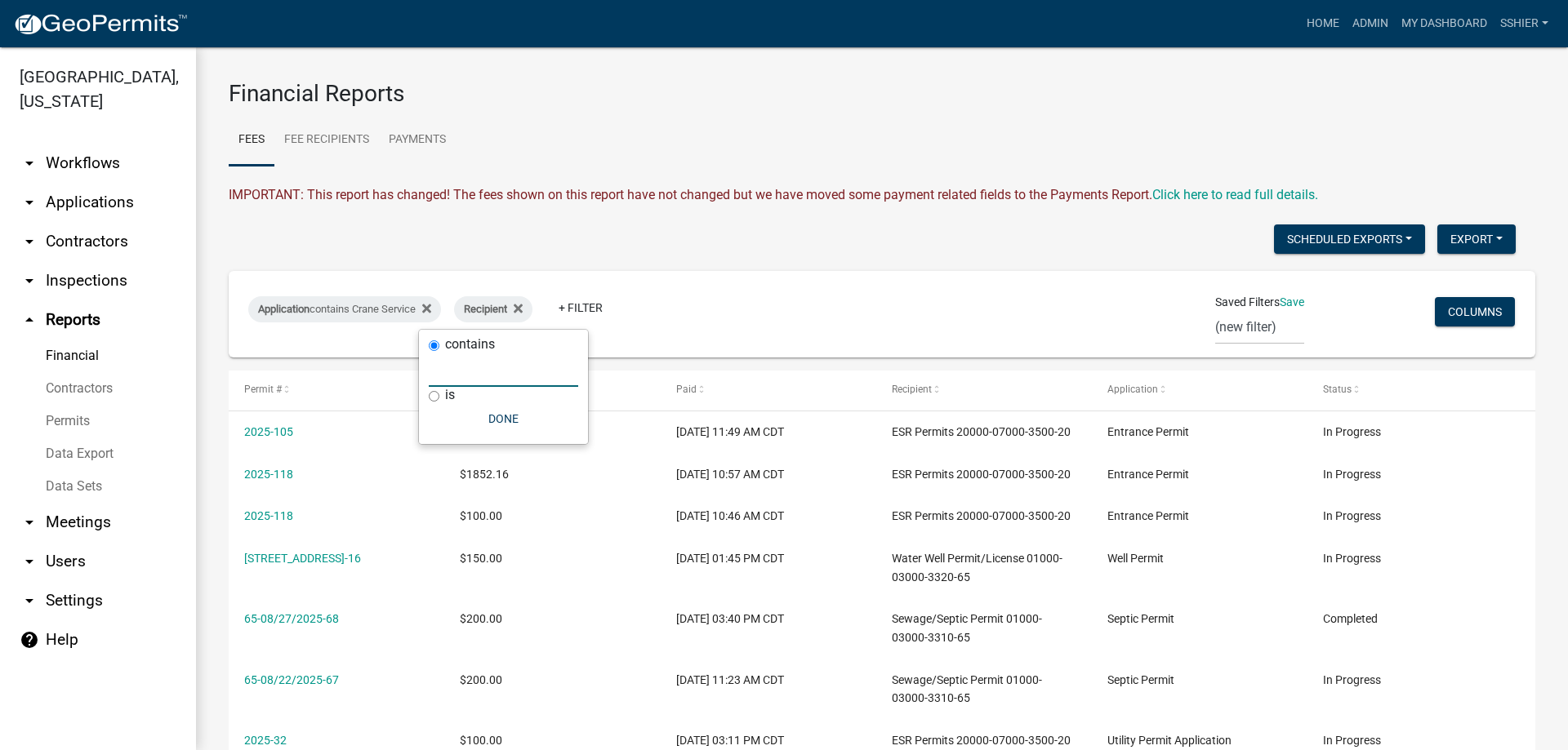
click at [446, 368] on input "text" at bounding box center [502, 369] width 149 height 33
type input "g"
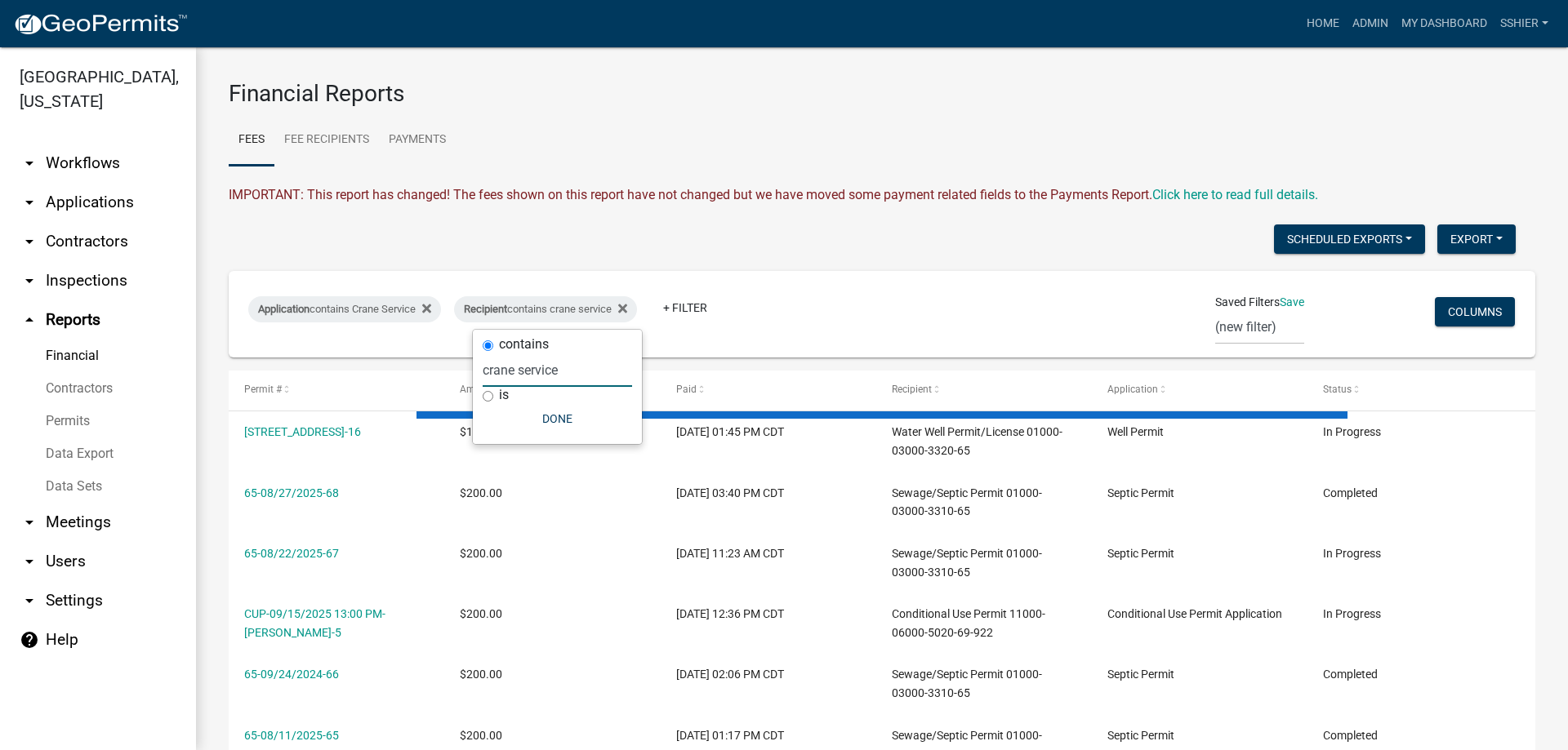
type input "crane service"
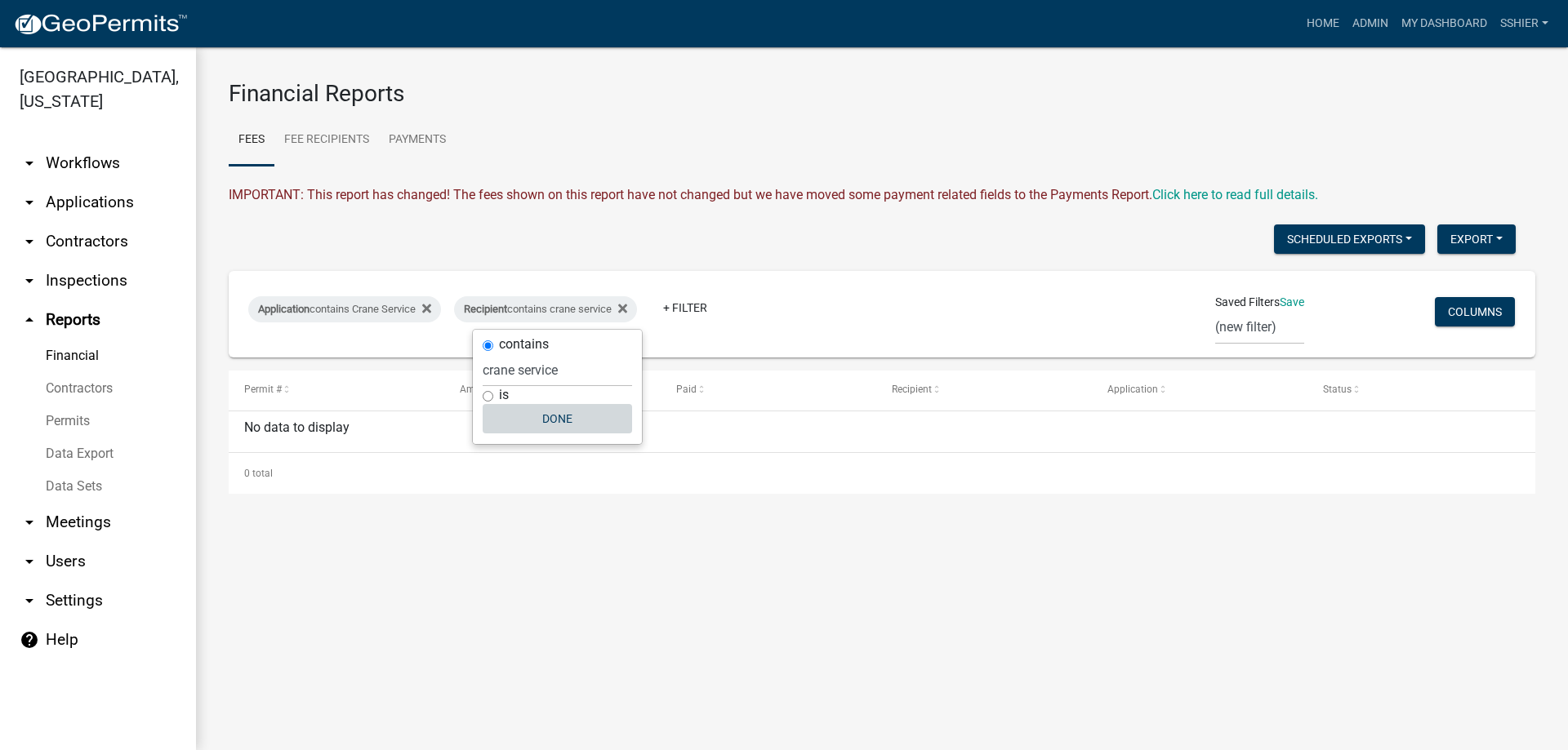
click at [549, 419] on button "Done" at bounding box center [557, 419] width 149 height 29
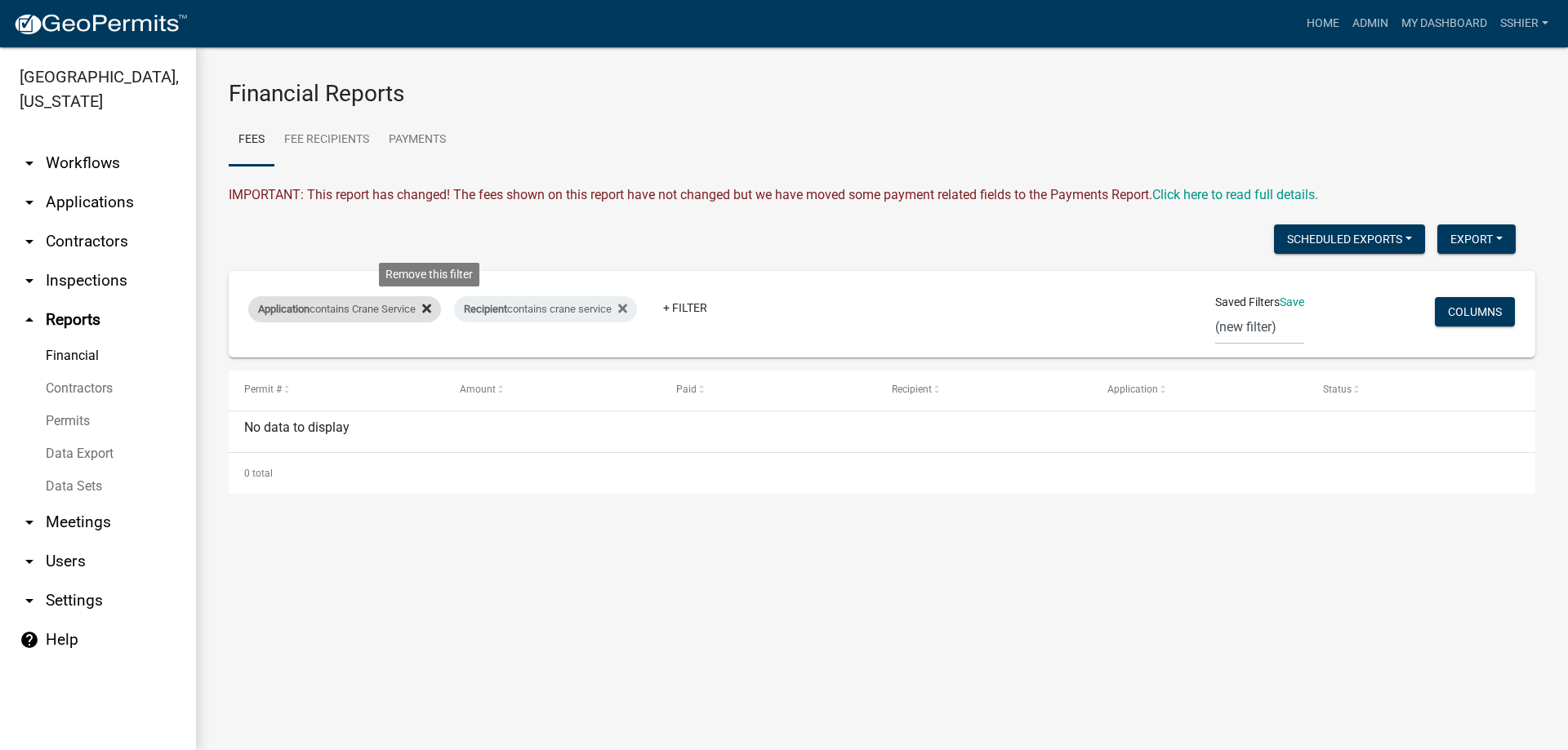
click at [430, 303] on icon at bounding box center [425, 309] width 9 height 13
